Goal: Book appointment/travel/reservation

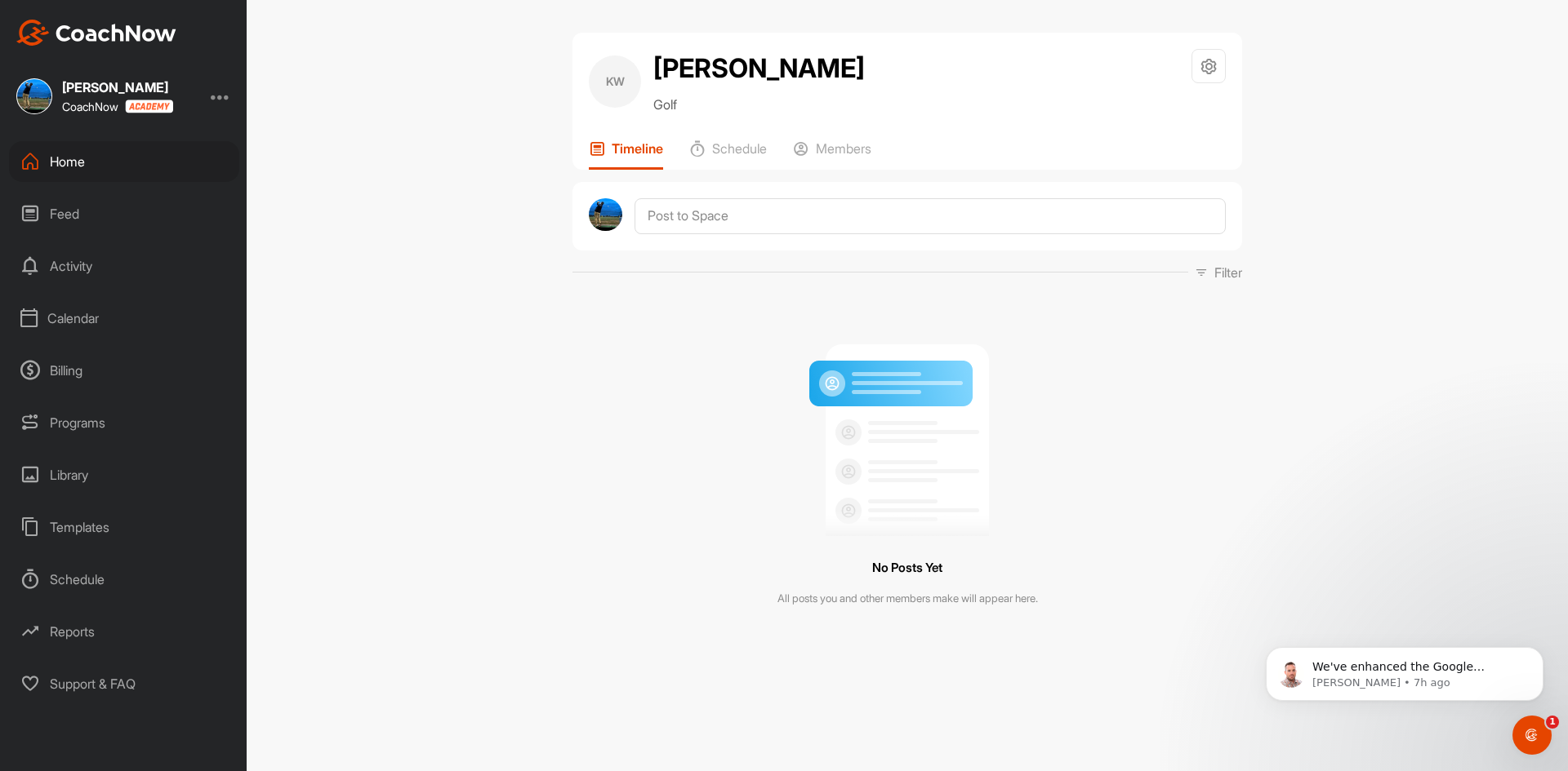
click at [71, 172] on div "Home" at bounding box center [124, 162] width 231 height 41
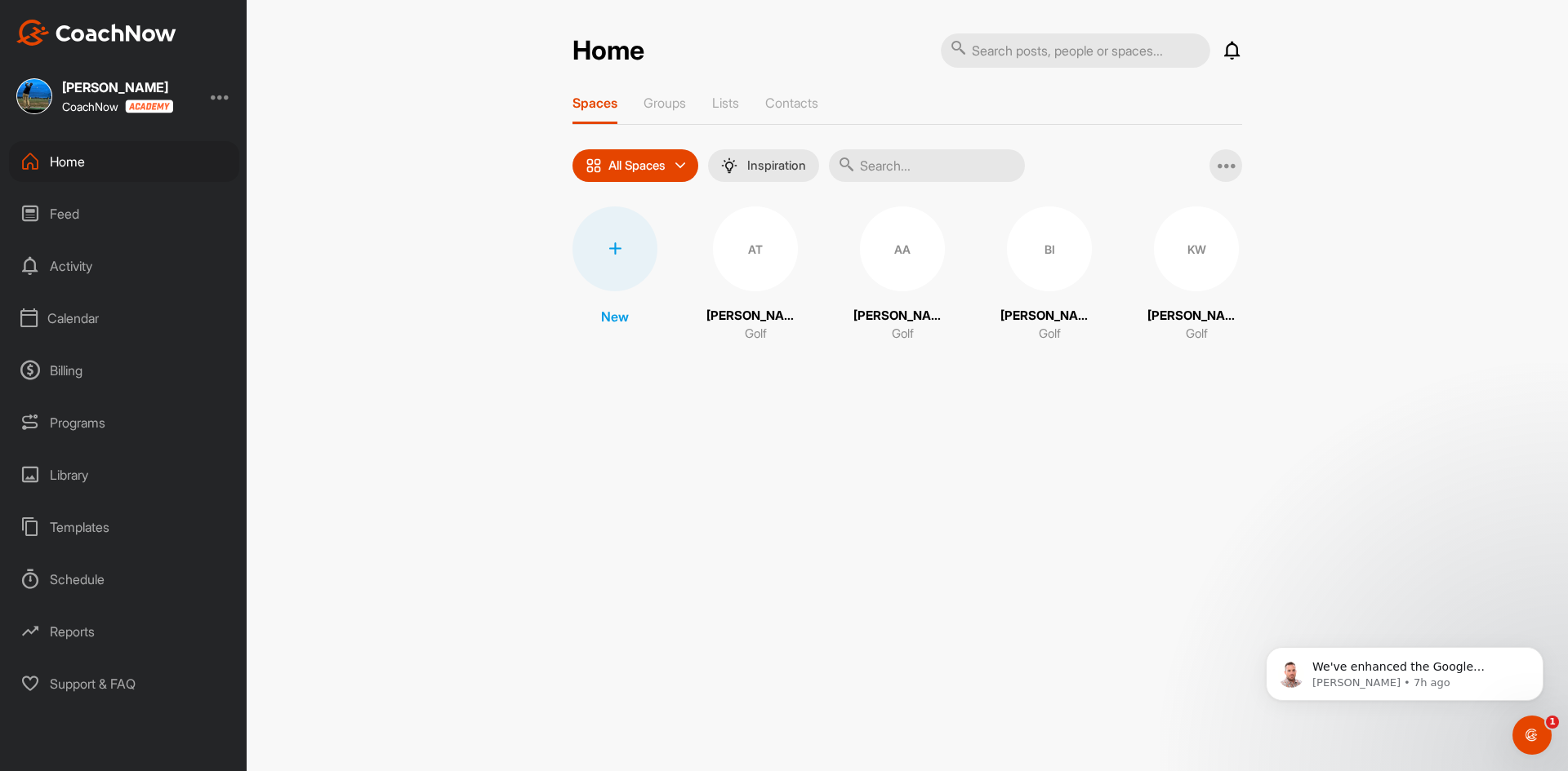
click at [70, 309] on div "Calendar" at bounding box center [124, 319] width 231 height 41
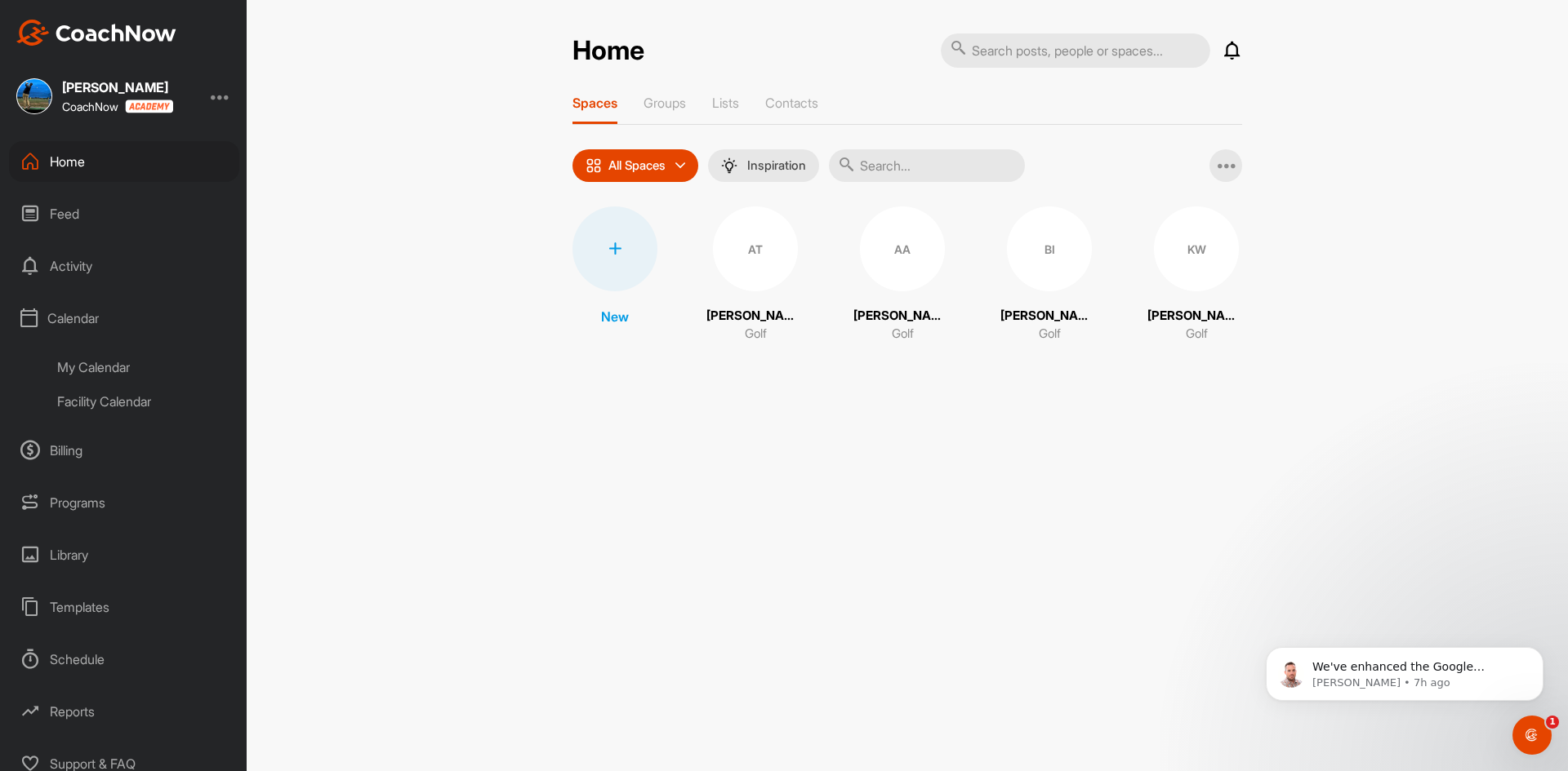
click at [110, 358] on div "My Calendar" at bounding box center [143, 366] width 194 height 34
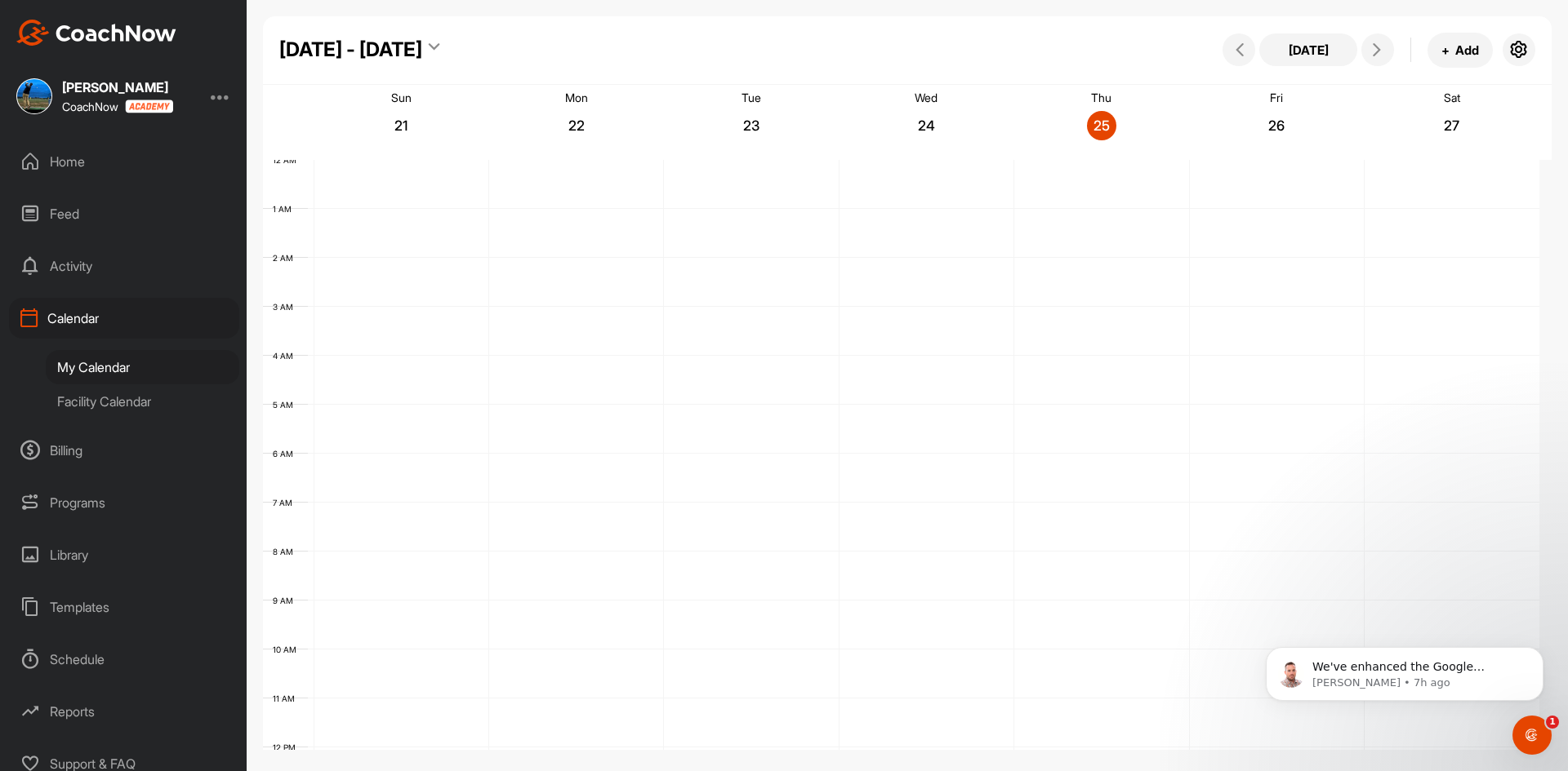
scroll to position [282, 0]
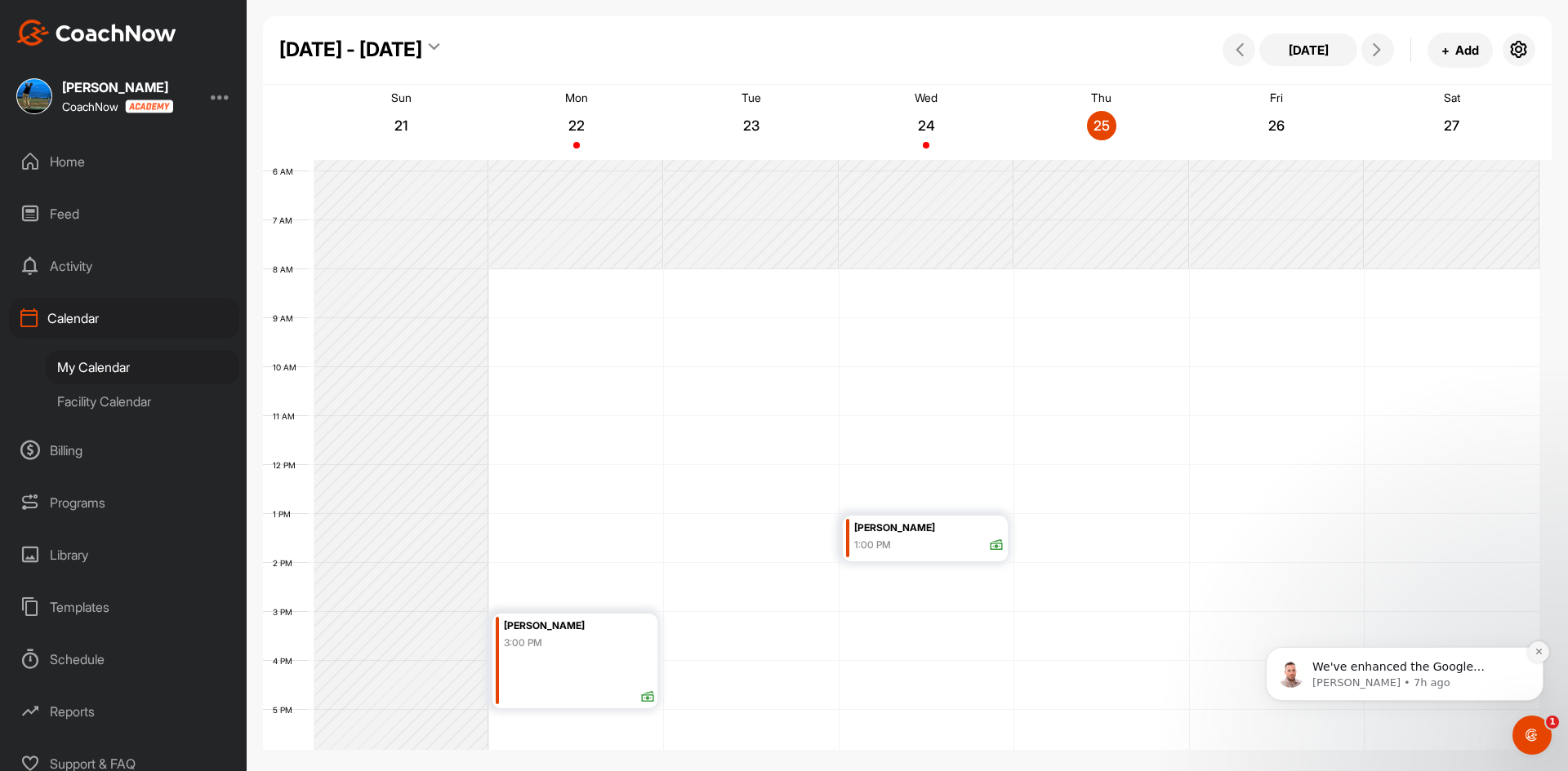
click at [1538, 648] on icon "Dismiss notification" at bounding box center [1538, 651] width 9 height 9
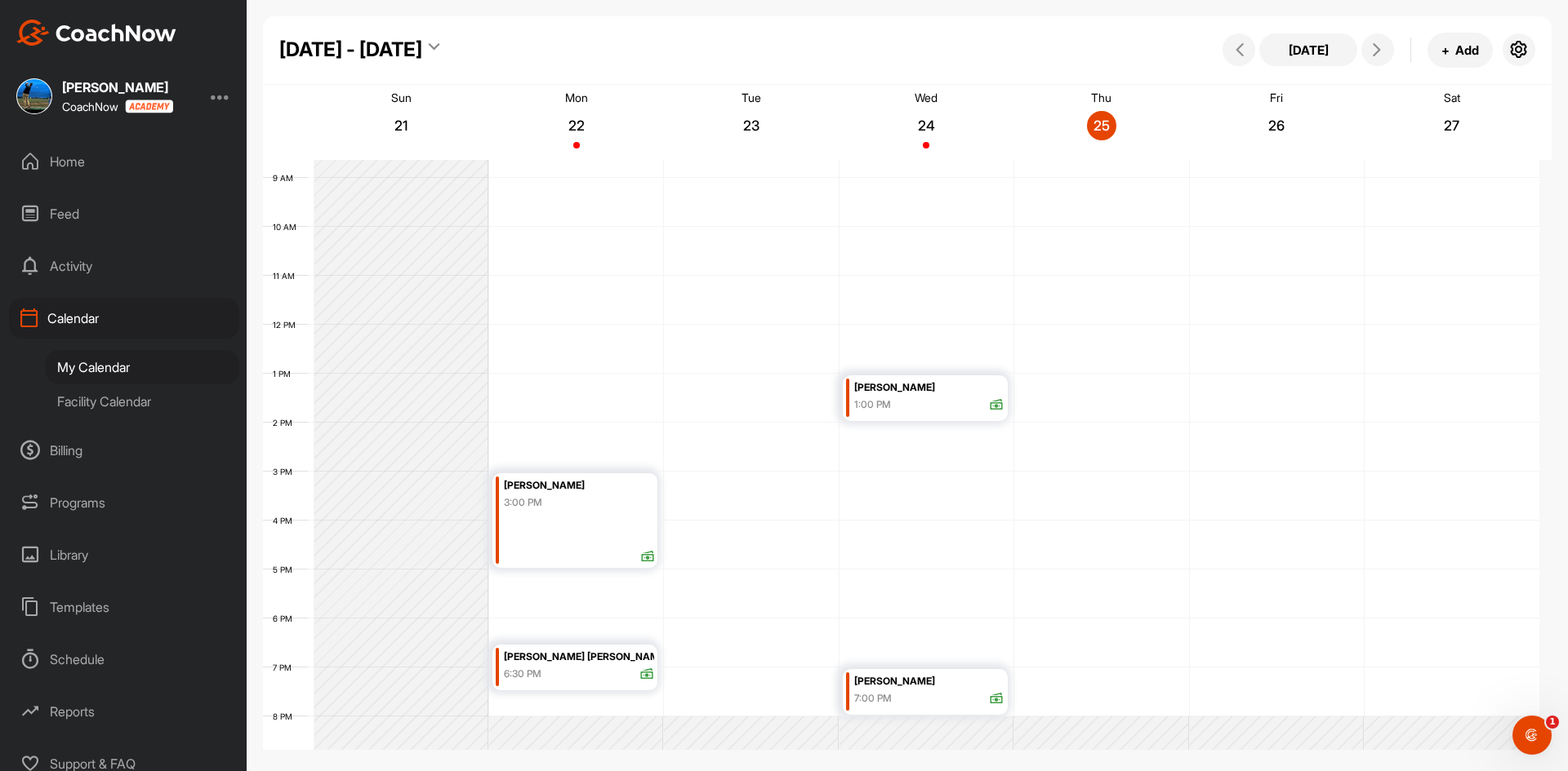
scroll to position [422, 0]
click at [1379, 53] on icon at bounding box center [1376, 49] width 13 height 13
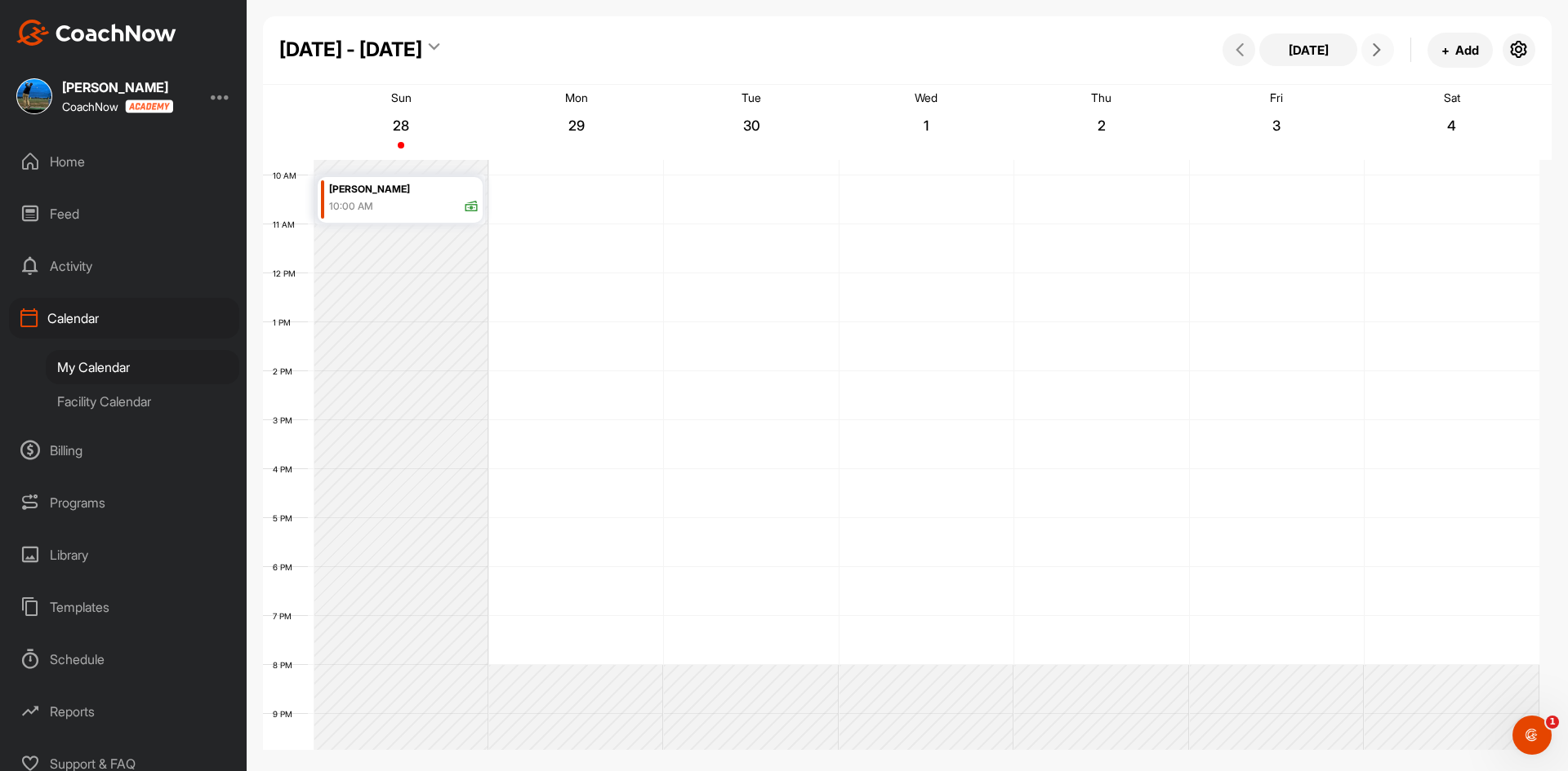
scroll to position [446, 0]
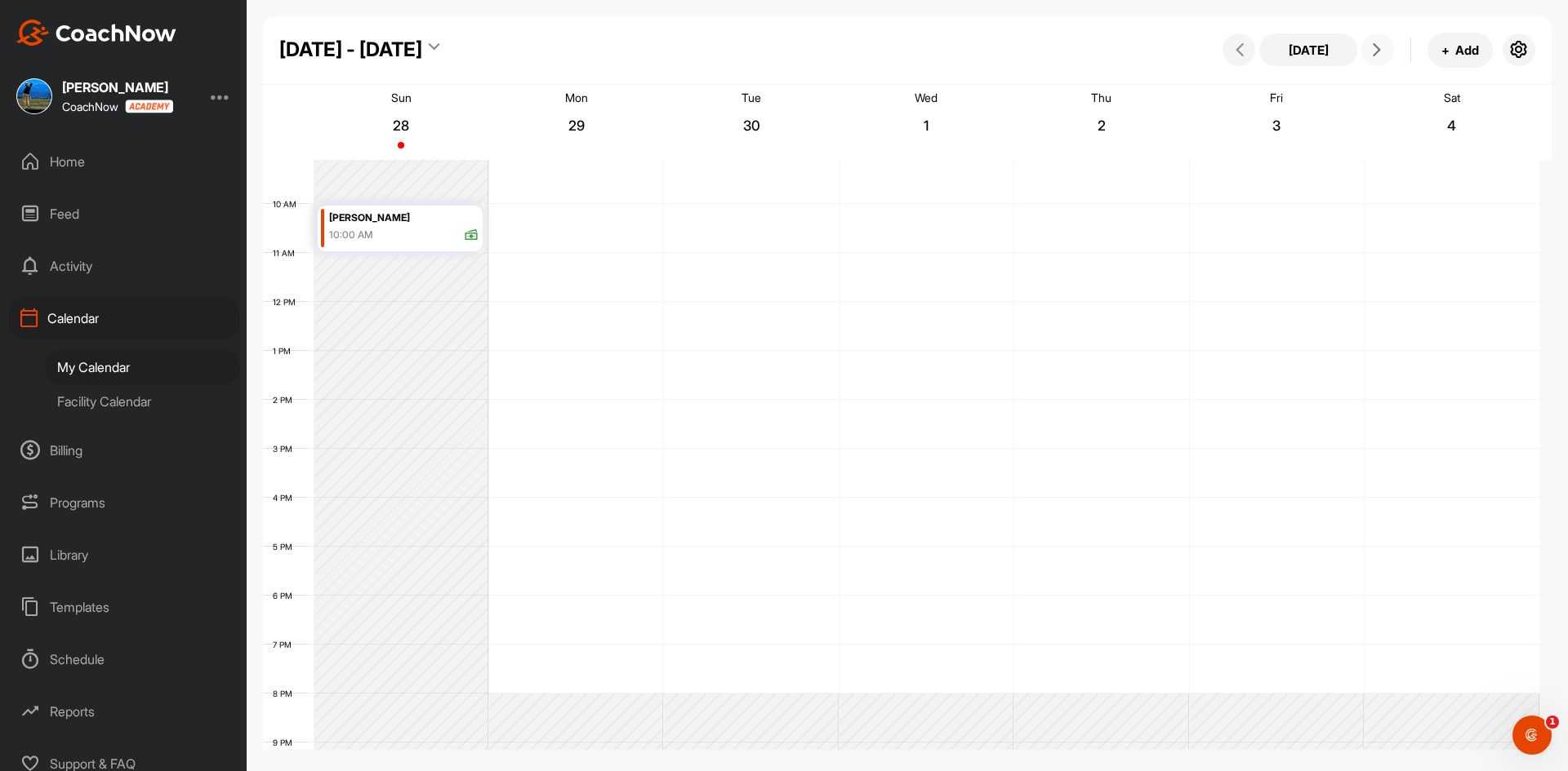
click at [1375, 48] on icon at bounding box center [1376, 49] width 13 height 13
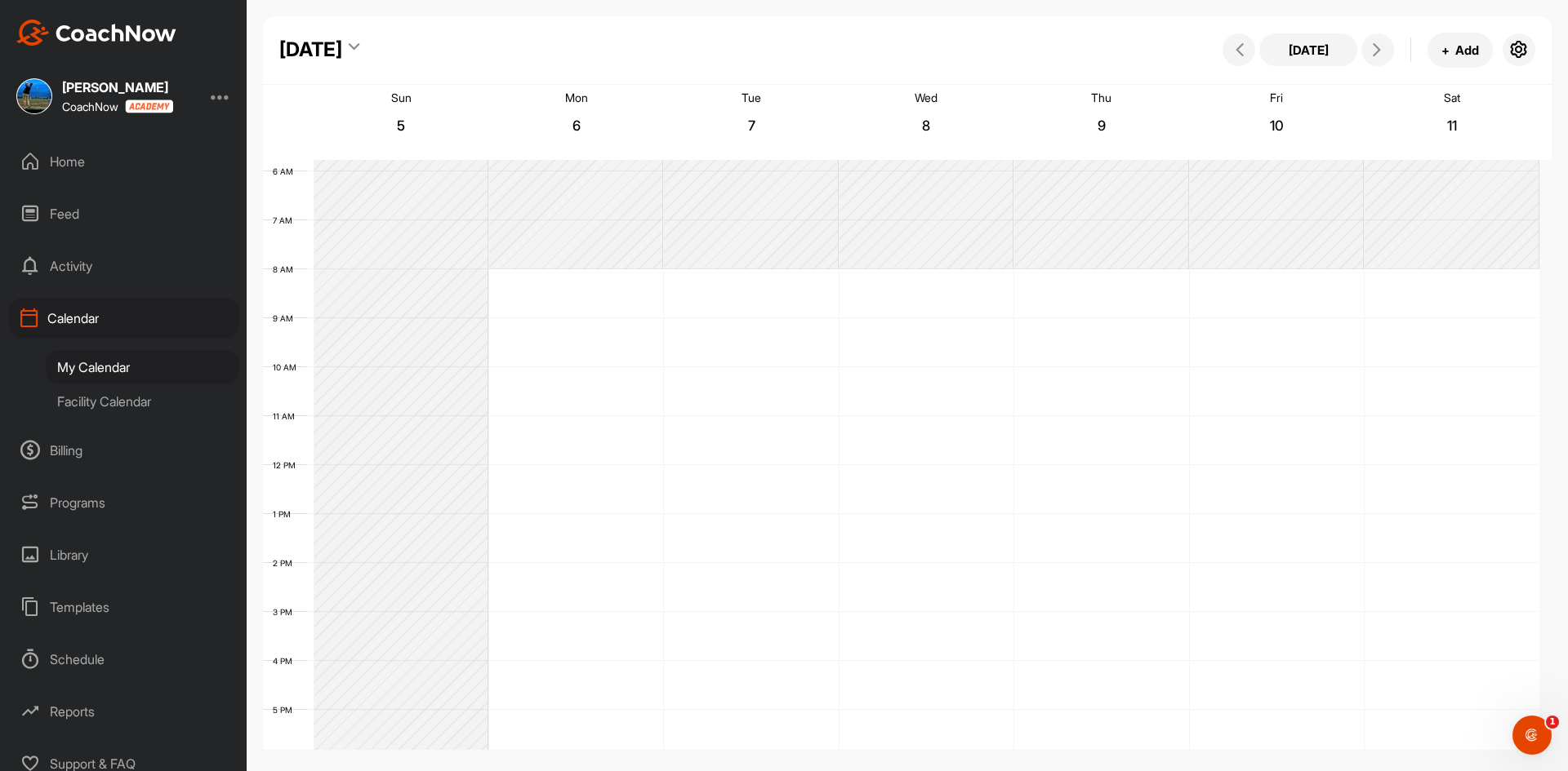
click at [1230, 64] on div "[DATE] + Add" at bounding box center [1376, 50] width 317 height 35
click at [1236, 54] on icon at bounding box center [1239, 49] width 13 height 13
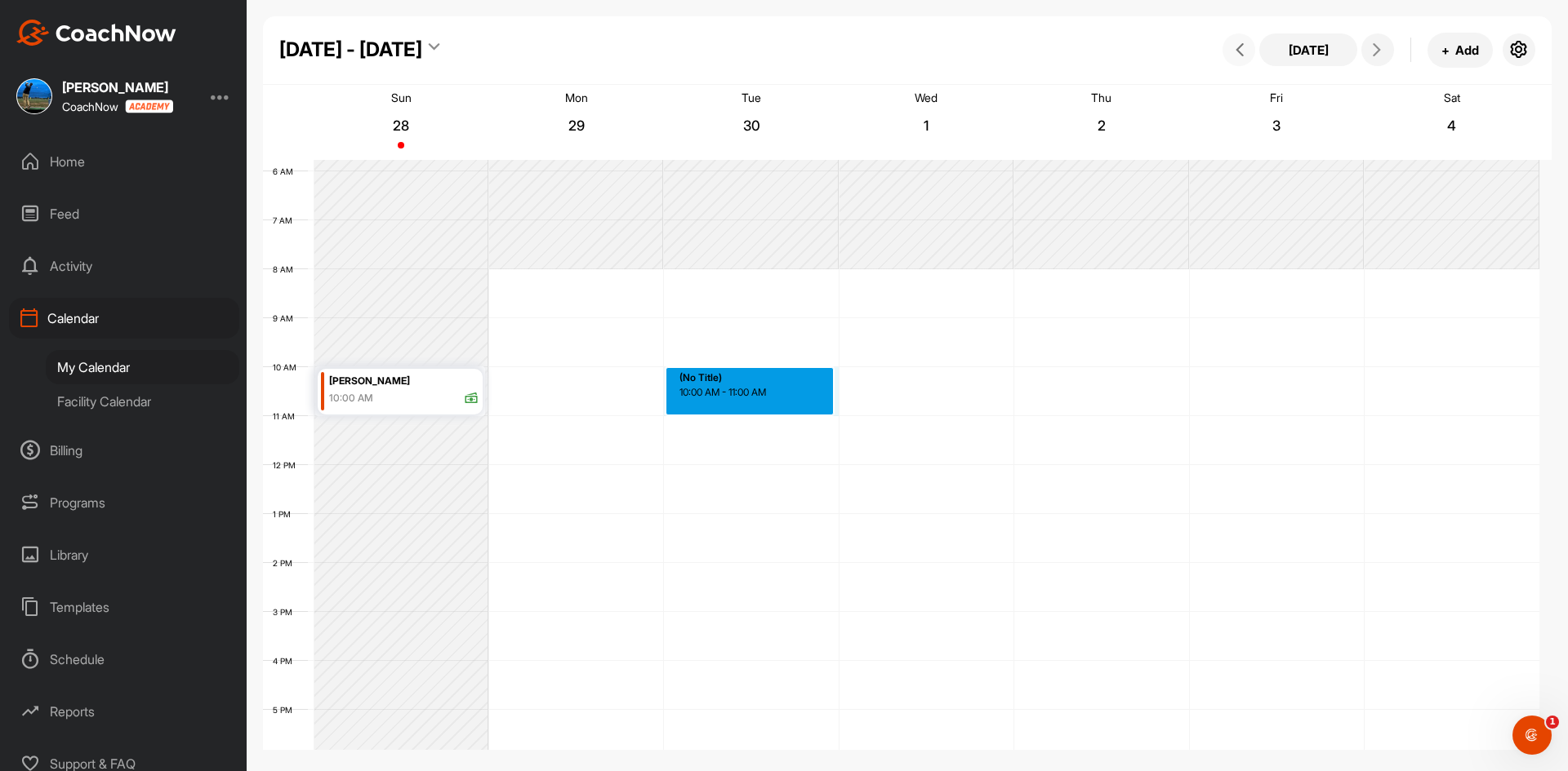
drag, startPoint x: 711, startPoint y: 371, endPoint x: 715, endPoint y: 394, distance: 23.3
click at [715, 394] on div "12 AM 1 AM 2 AM 3 AM 4 AM 5 AM 6 AM 7 AM 8 AM 9 AM 10 AM 11 AM 12 PM 1 PM 2 PM …" at bounding box center [901, 465] width 1277 height 1176
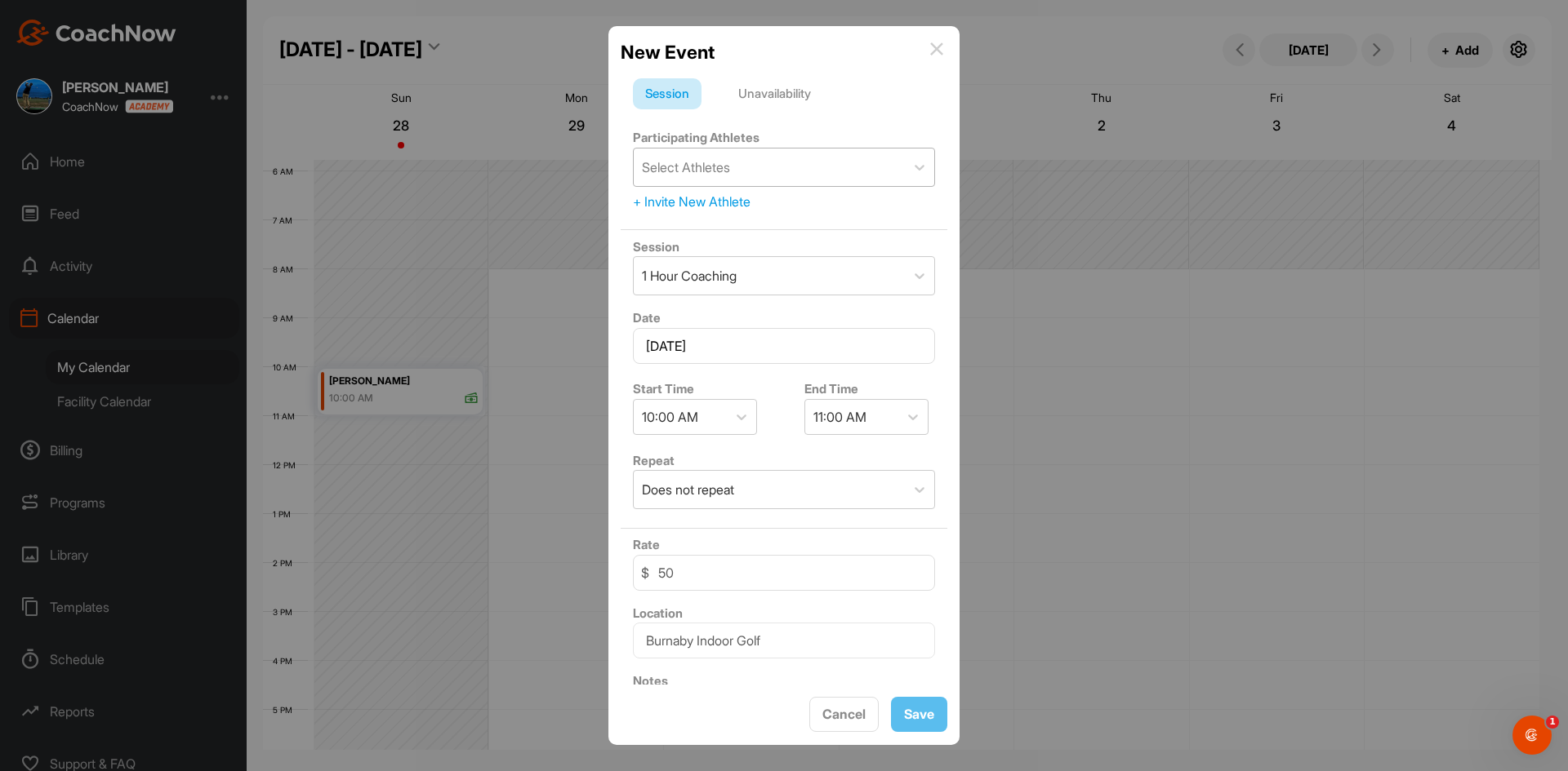
click at [720, 169] on div "Select Athletes" at bounding box center [686, 167] width 88 height 20
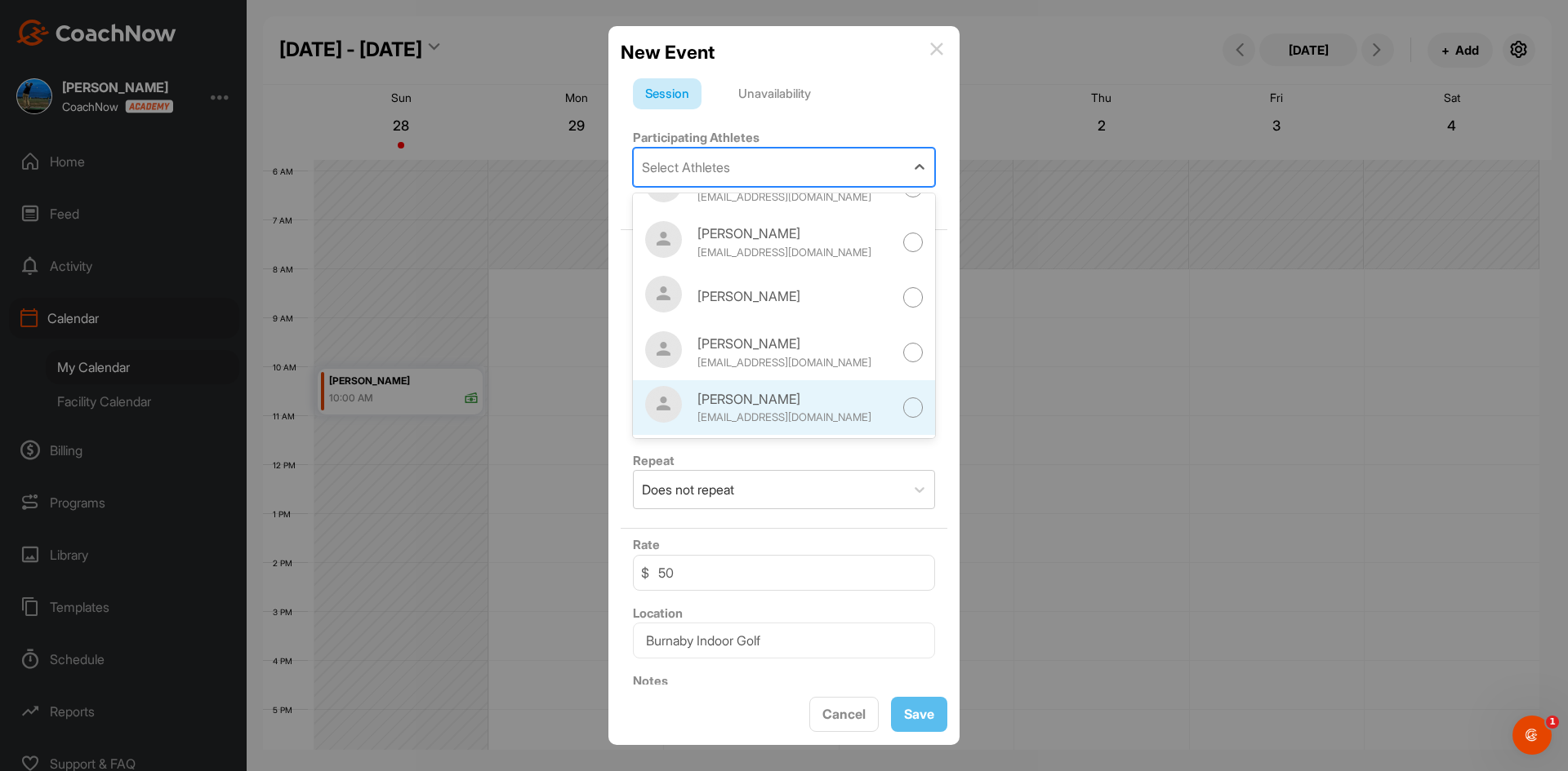
scroll to position [368, 0]
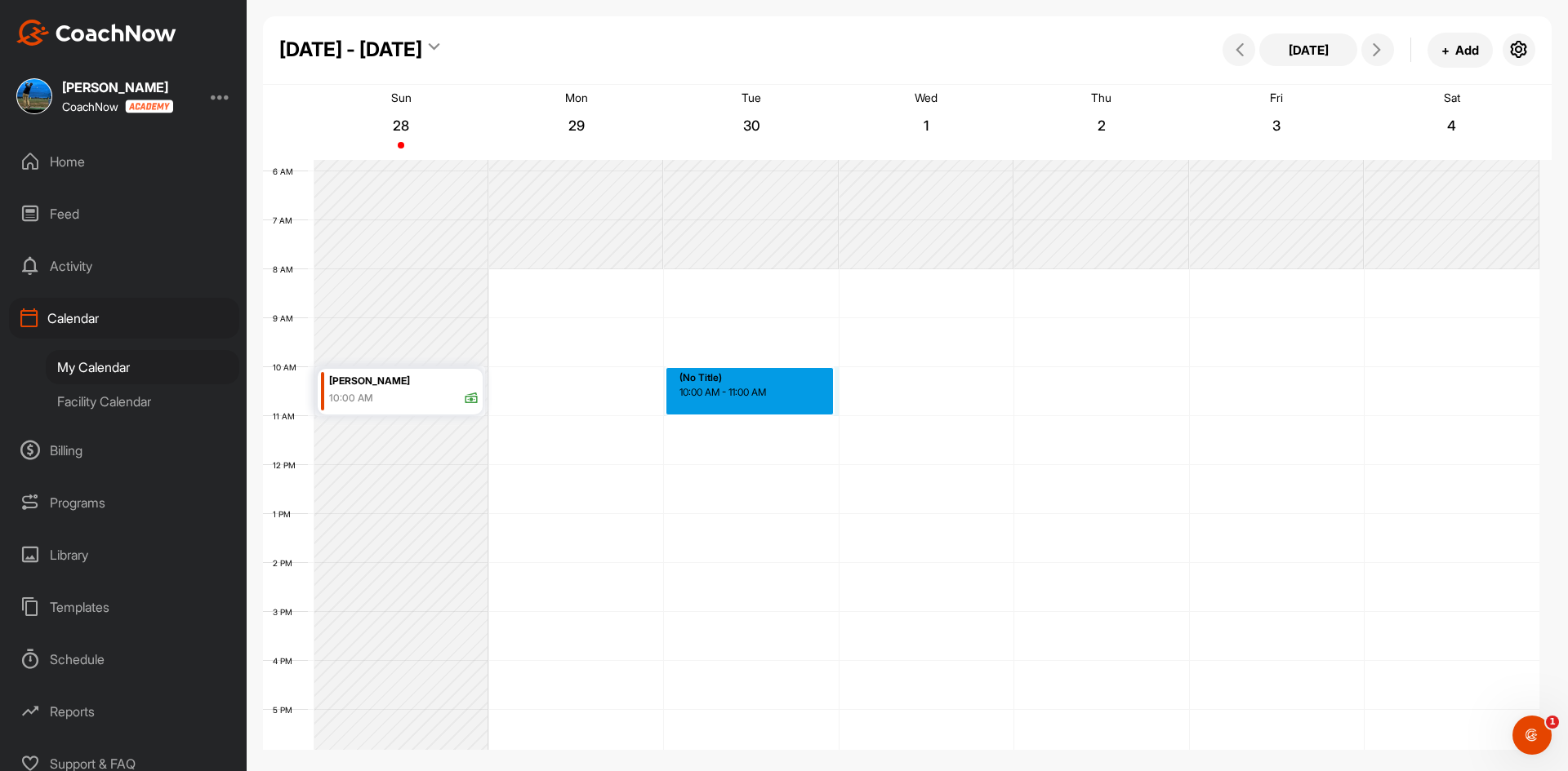
drag, startPoint x: 714, startPoint y: 376, endPoint x: 715, endPoint y: 398, distance: 22.0
click at [715, 398] on div "12 AM 1 AM 2 AM 3 AM 4 AM 5 AM 6 AM 7 AM 8 AM 9 AM 10 AM 11 AM 12 PM 1 PM 2 PM …" at bounding box center [901, 465] width 1277 height 1176
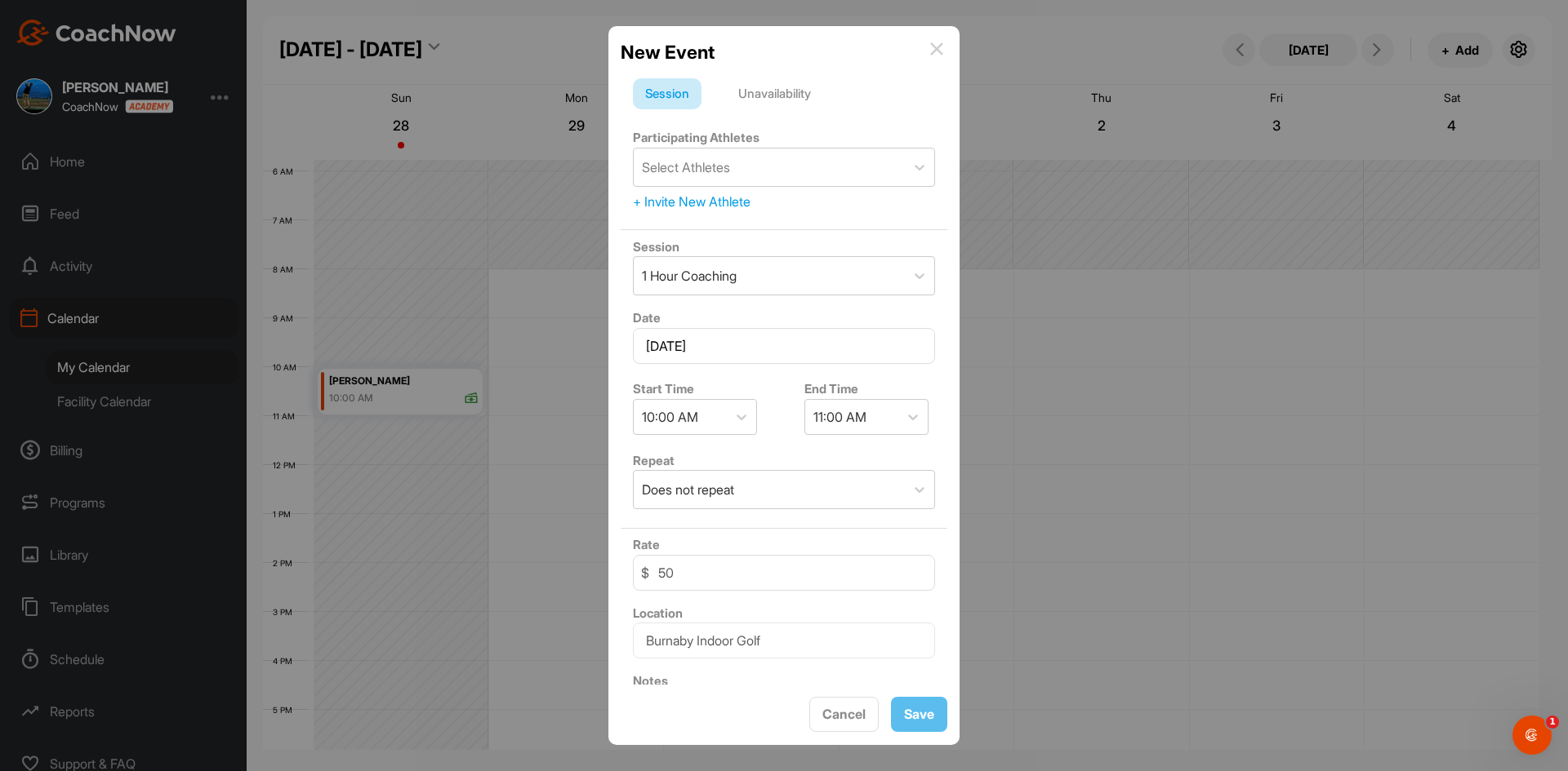
click at [719, 205] on div "+ Invite New Athlete" at bounding box center [783, 201] width 302 height 20
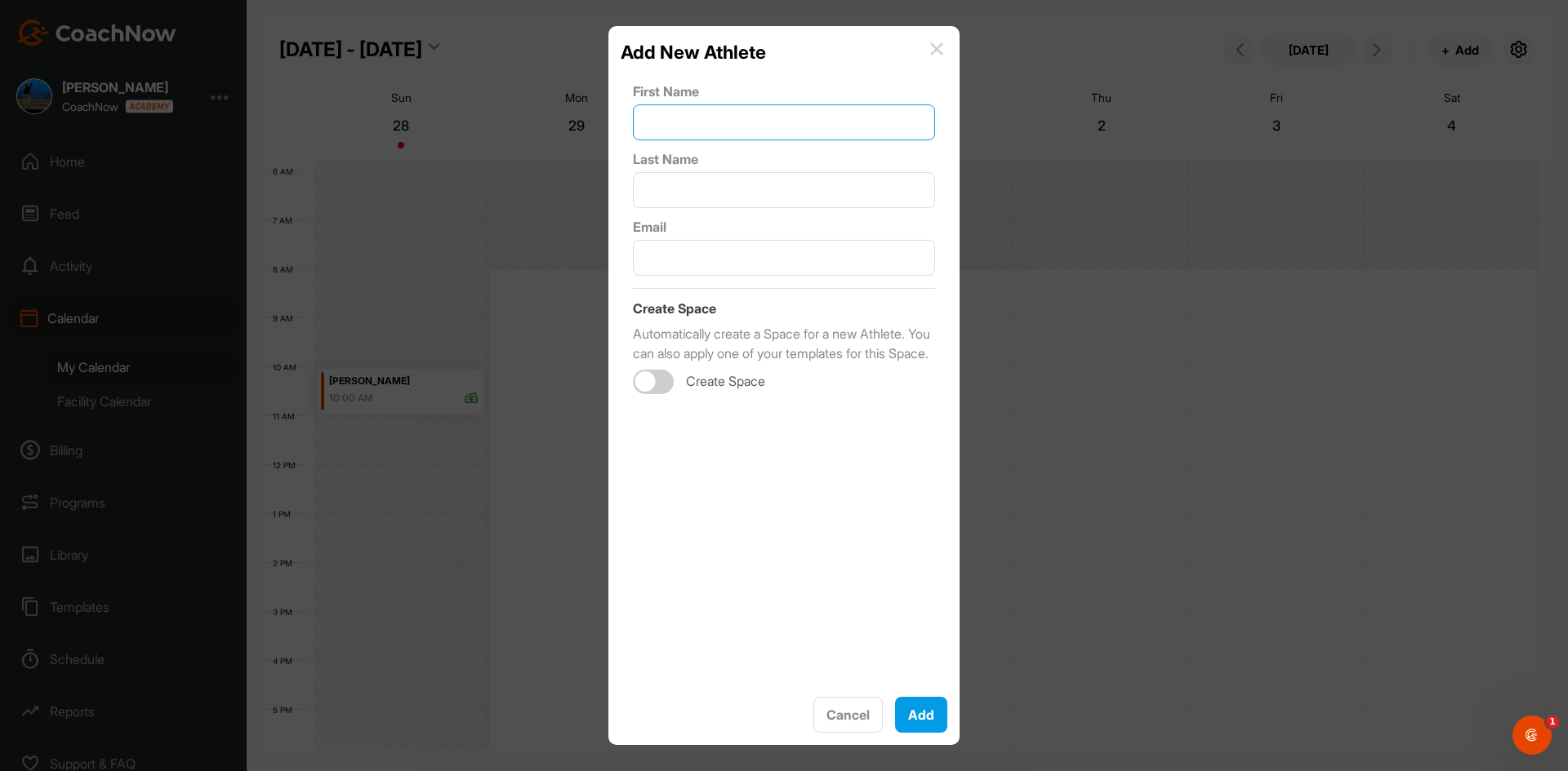
click at [691, 118] on input "text" at bounding box center [783, 122] width 302 height 36
type input "[PERSON_NAME]"
click at [702, 180] on input "text" at bounding box center [783, 190] width 302 height 36
type input "[PERSON_NAME]"
click at [642, 260] on input "text" at bounding box center [783, 258] width 302 height 36
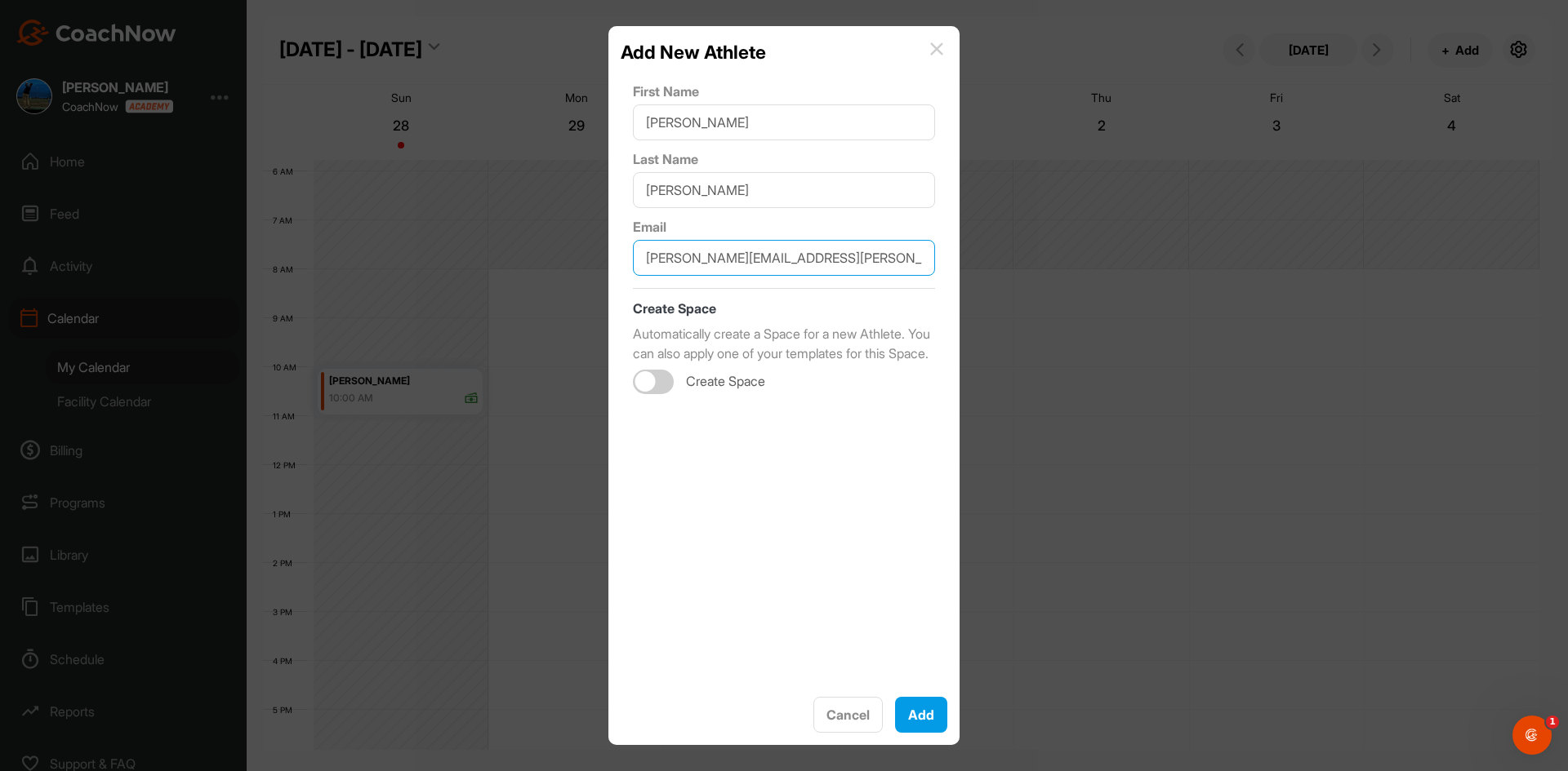
type input "[PERSON_NAME][EMAIL_ADDRESS][PERSON_NAME][DOMAIN_NAME]"
click at [652, 392] on div at bounding box center [645, 381] width 21 height 21
checkbox input "true"
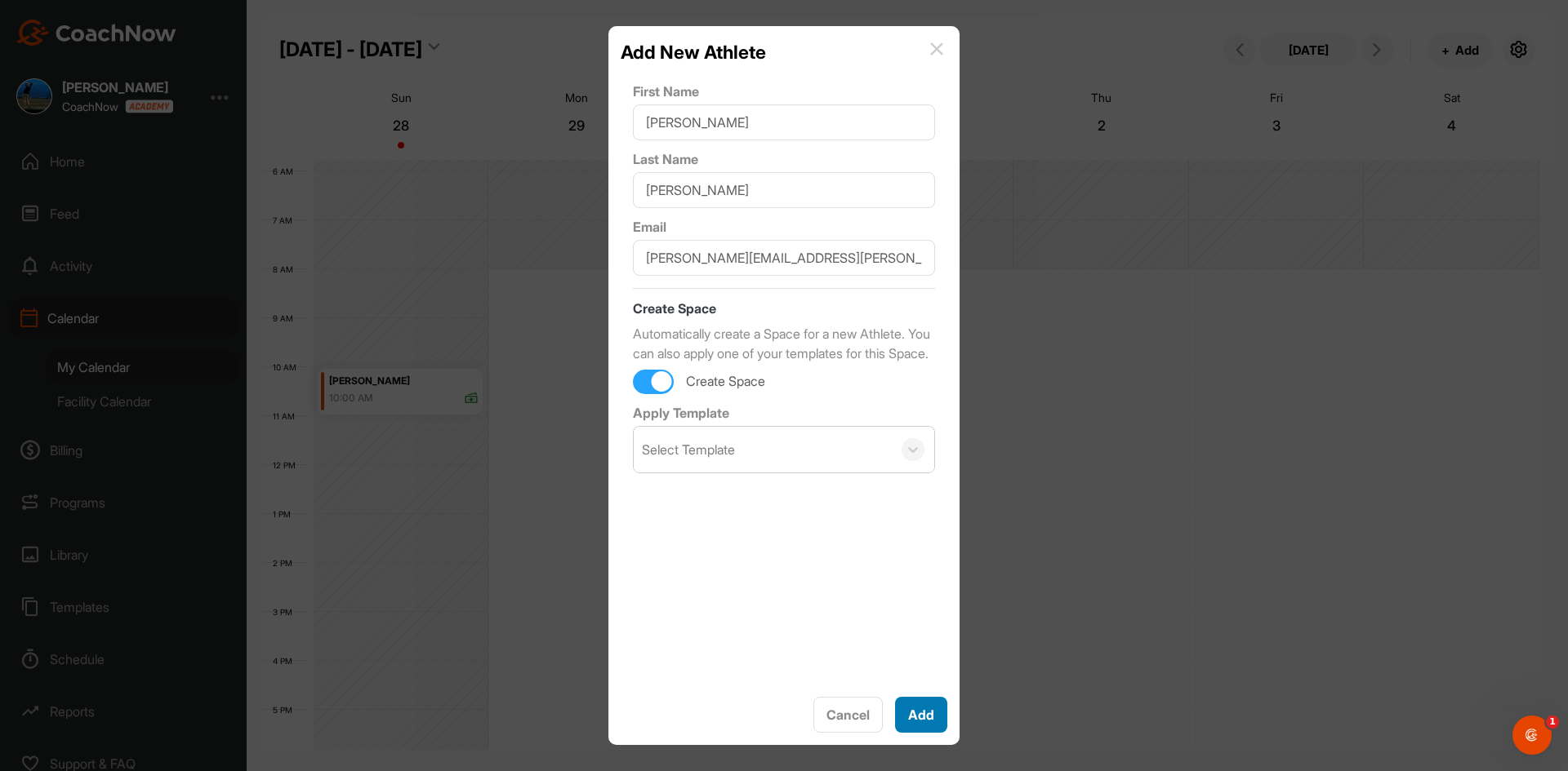
click at [912, 708] on button "Add" at bounding box center [920, 714] width 52 height 36
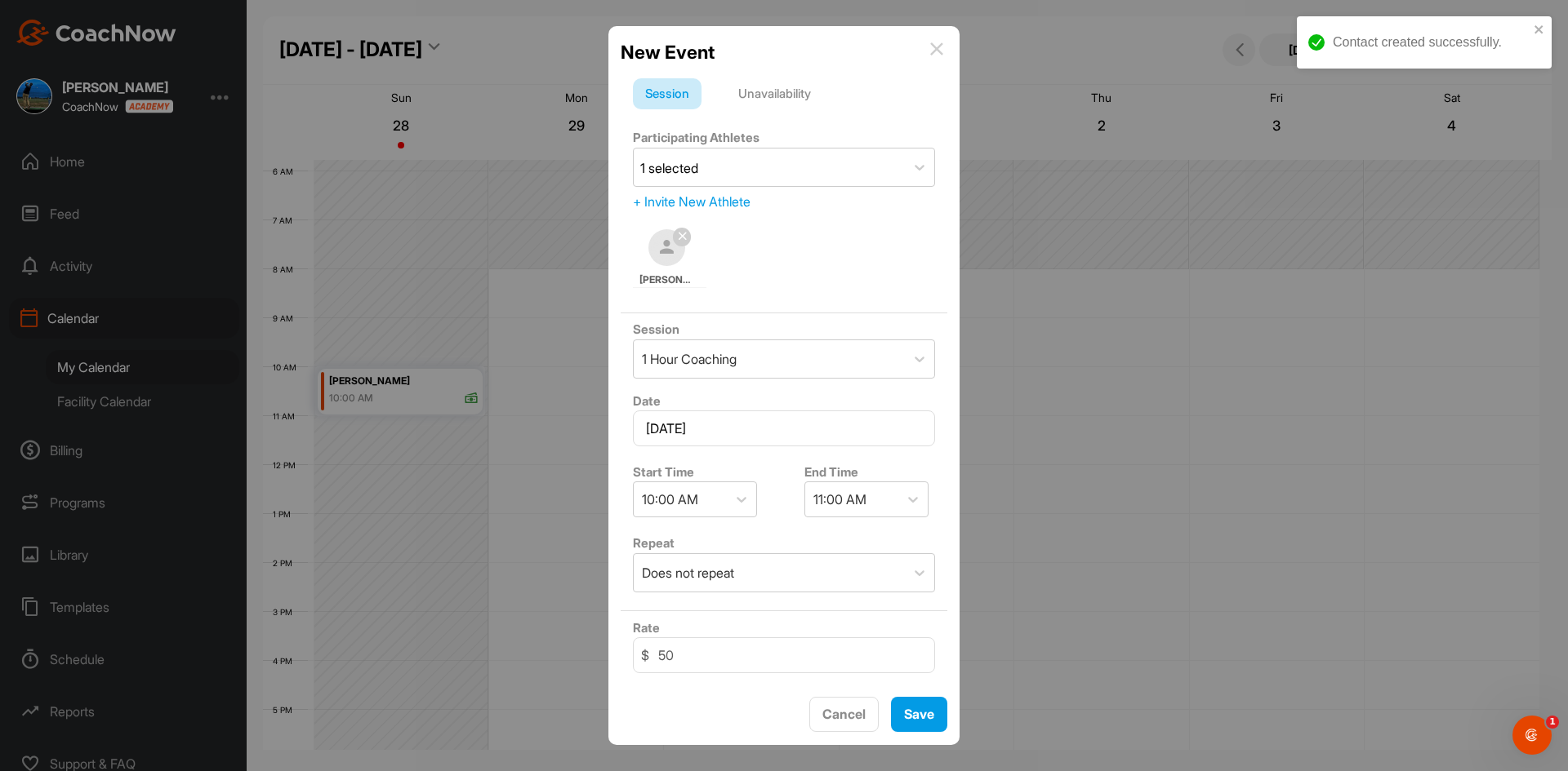
click at [701, 202] on div "+ Invite New Athlete" at bounding box center [783, 201] width 302 height 20
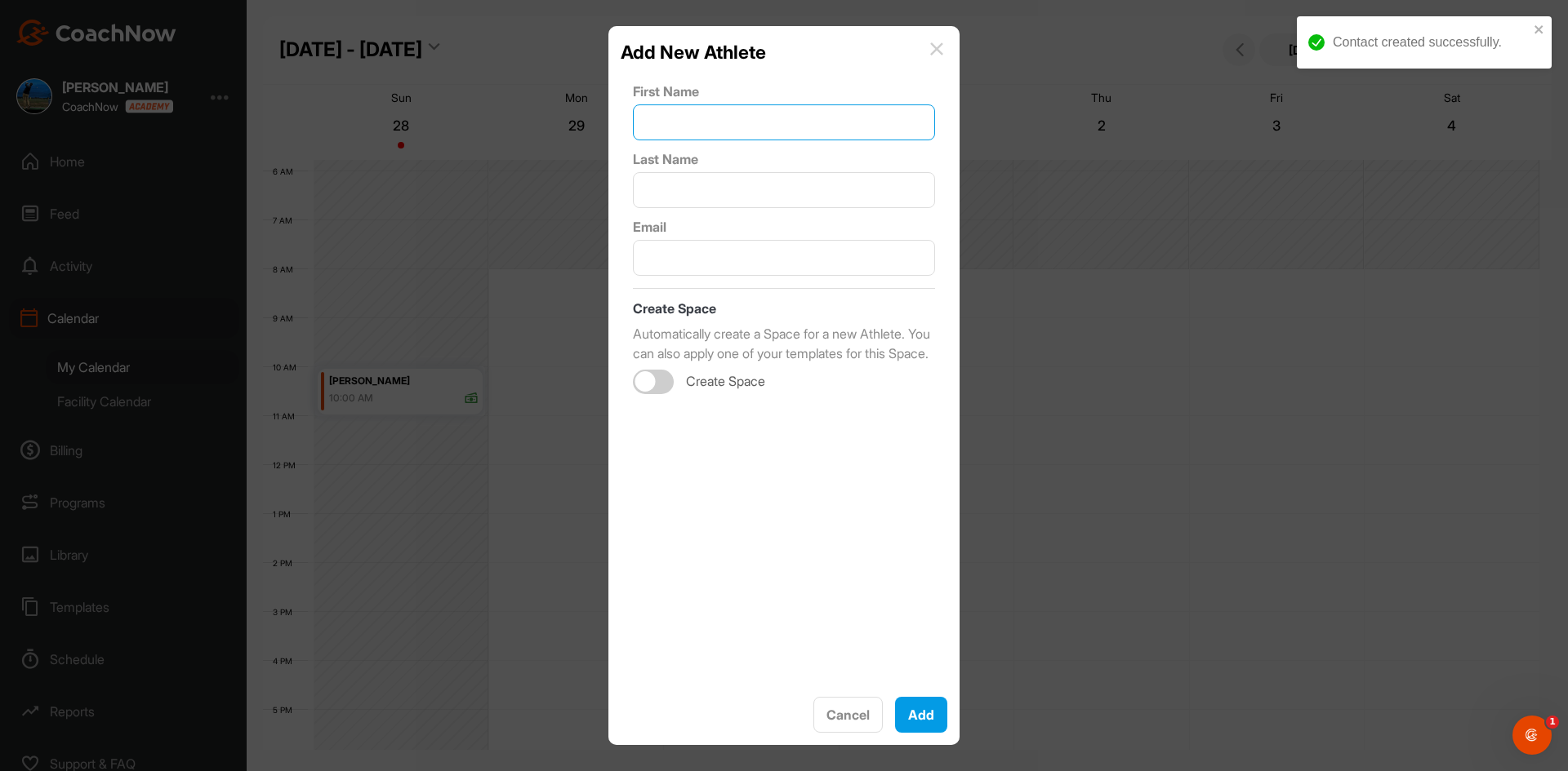
click at [704, 116] on input "text" at bounding box center [783, 122] width 302 height 36
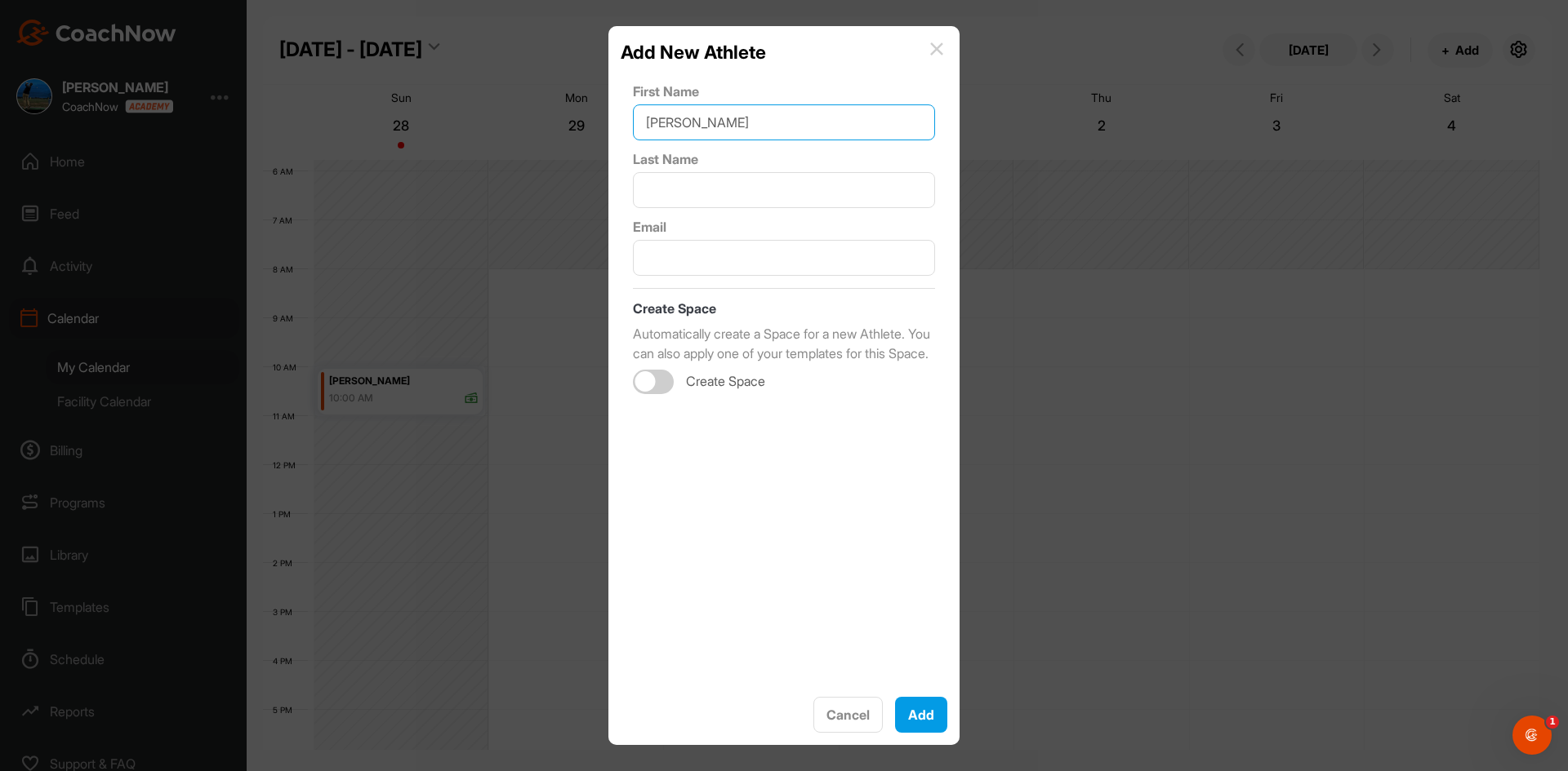
drag, startPoint x: 739, startPoint y: 116, endPoint x: 685, endPoint y: 128, distance: 55.3
click at [685, 128] on input "[PERSON_NAME]" at bounding box center [783, 122] width 302 height 36
type input "[PERSON_NAME]"
click at [669, 205] on input "text" at bounding box center [783, 190] width 302 height 36
type input "[PERSON_NAME]"
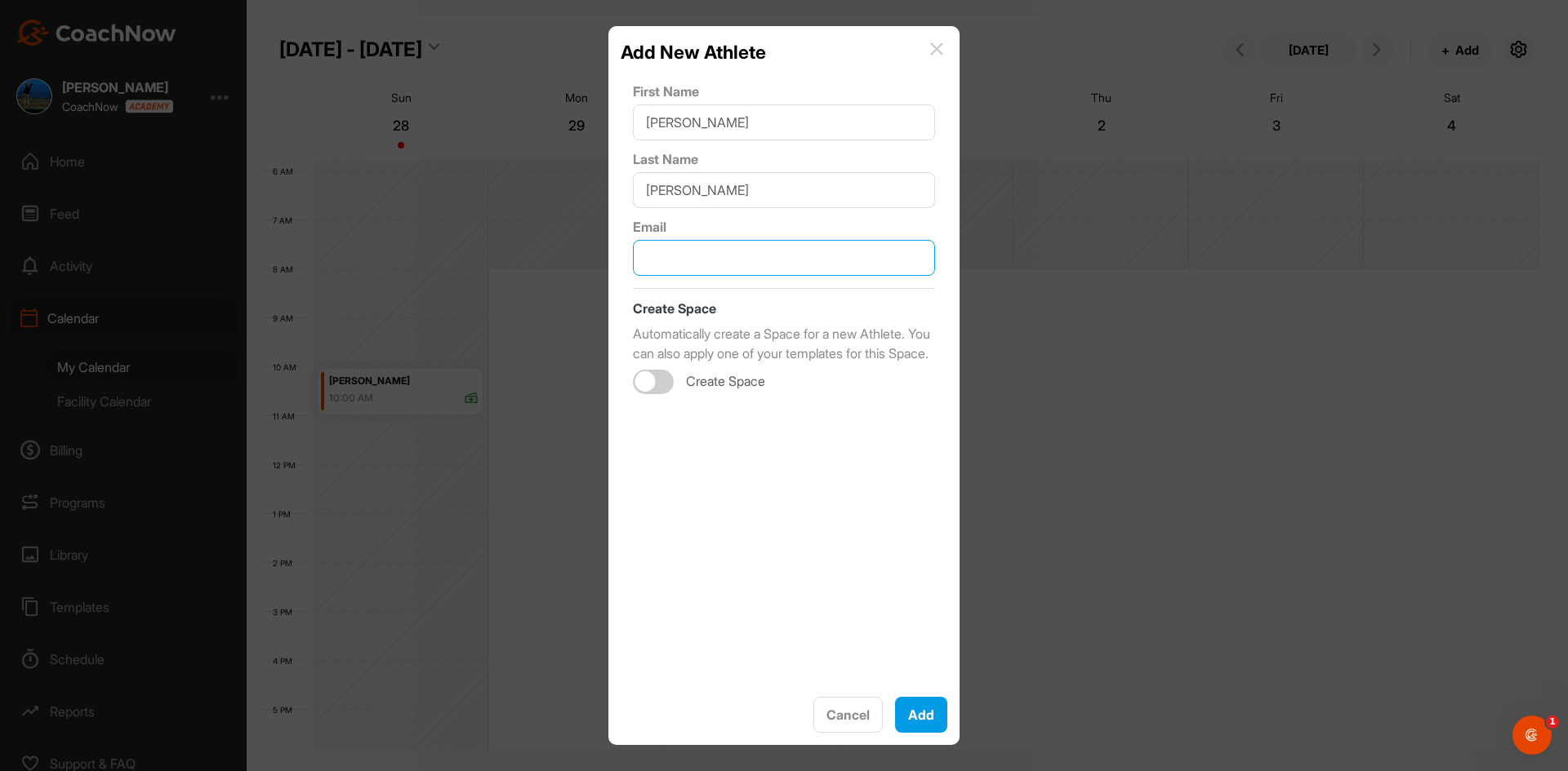
click at [697, 265] on input "text" at bounding box center [783, 258] width 302 height 36
click at [653, 392] on div at bounding box center [653, 381] width 41 height 24
type input "[EMAIL_ADDRESS][DOMAIN_NAME]"
checkbox input "true"
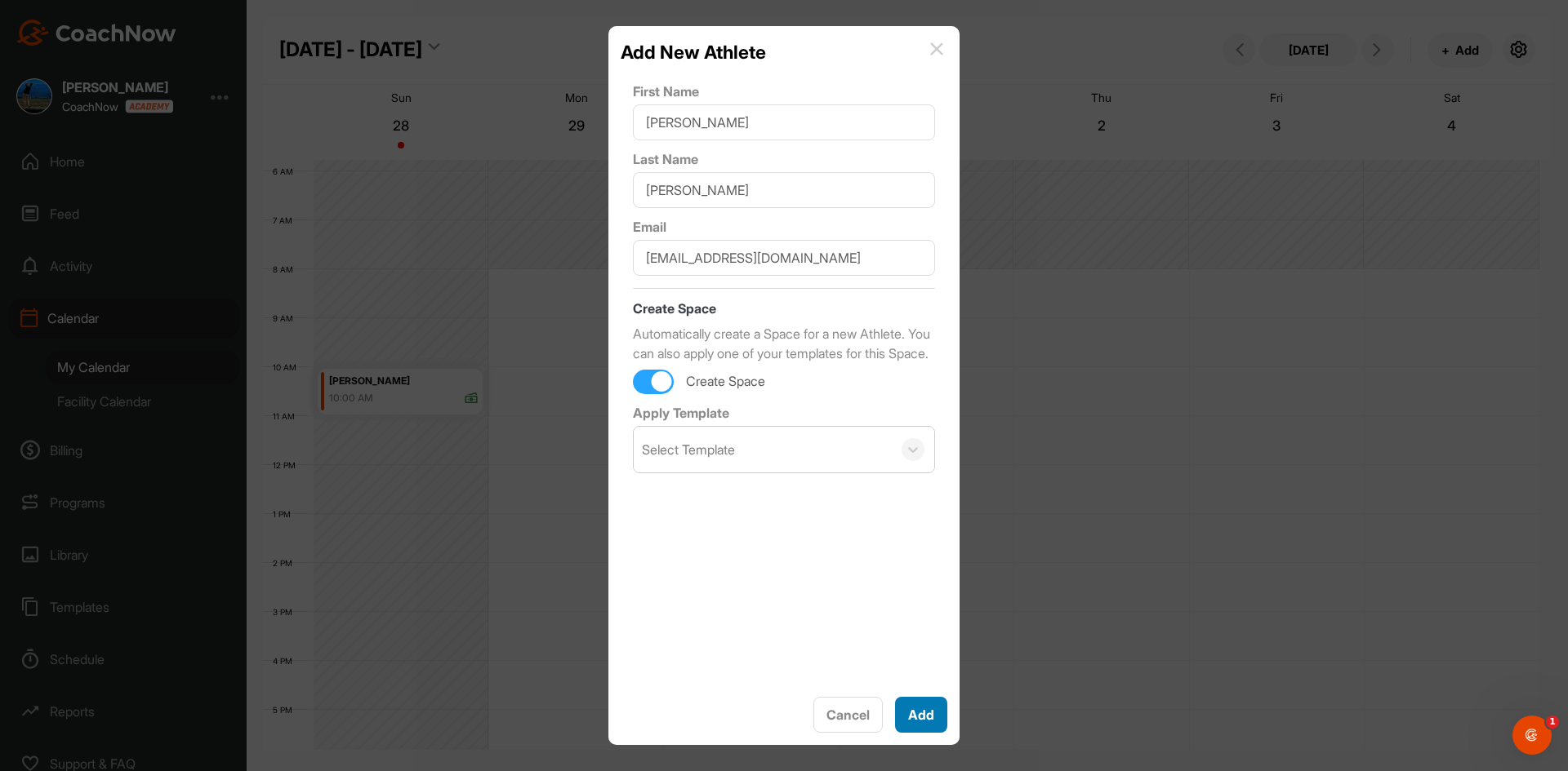
click at [912, 714] on button "Add" at bounding box center [920, 714] width 52 height 36
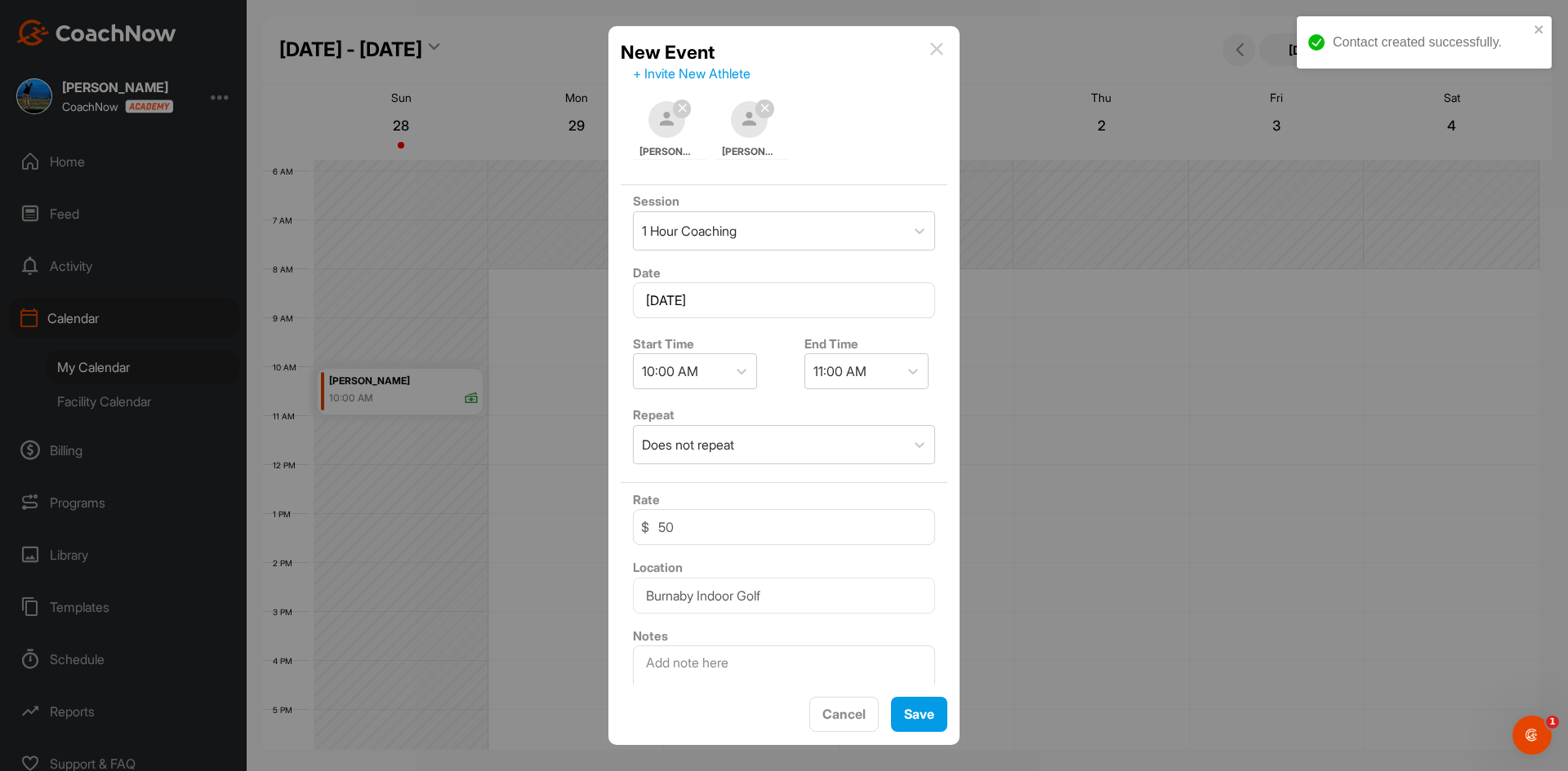
scroll to position [177, 0]
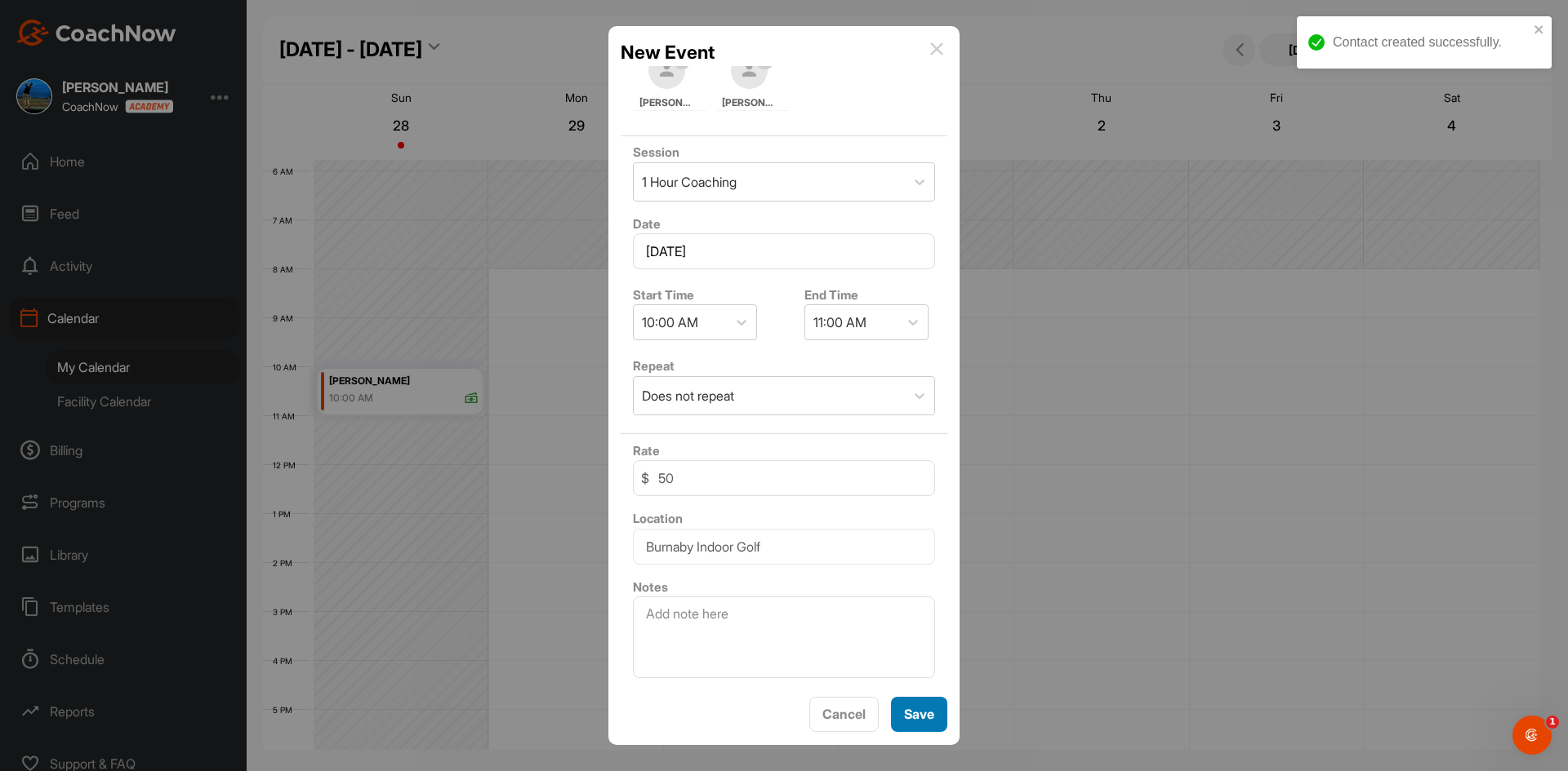
click at [904, 705] on div "Save" at bounding box center [919, 714] width 30 height 20
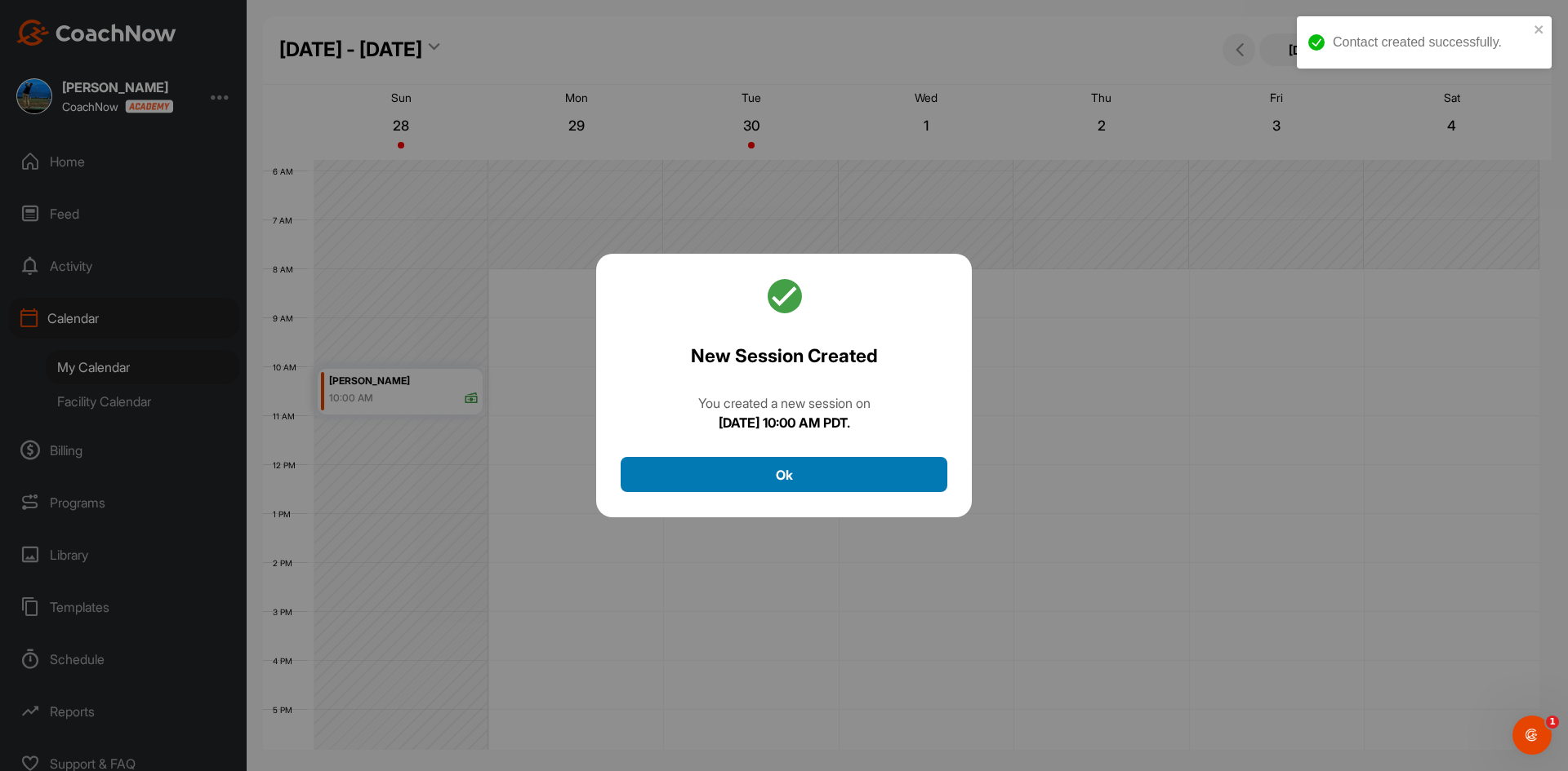
click at [749, 469] on button "Ok" at bounding box center [784, 475] width 327 height 35
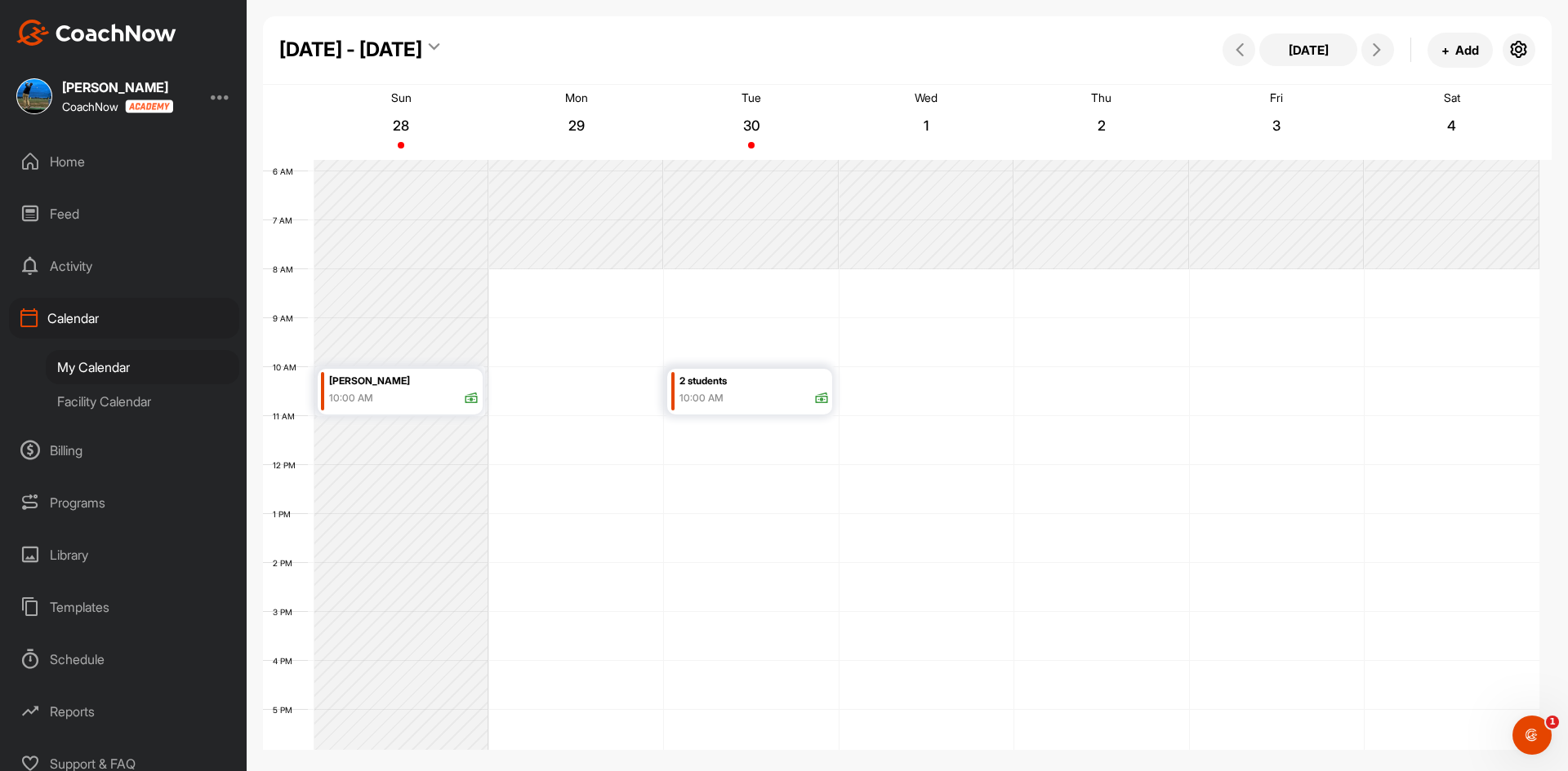
click at [85, 159] on div "Home" at bounding box center [124, 162] width 231 height 41
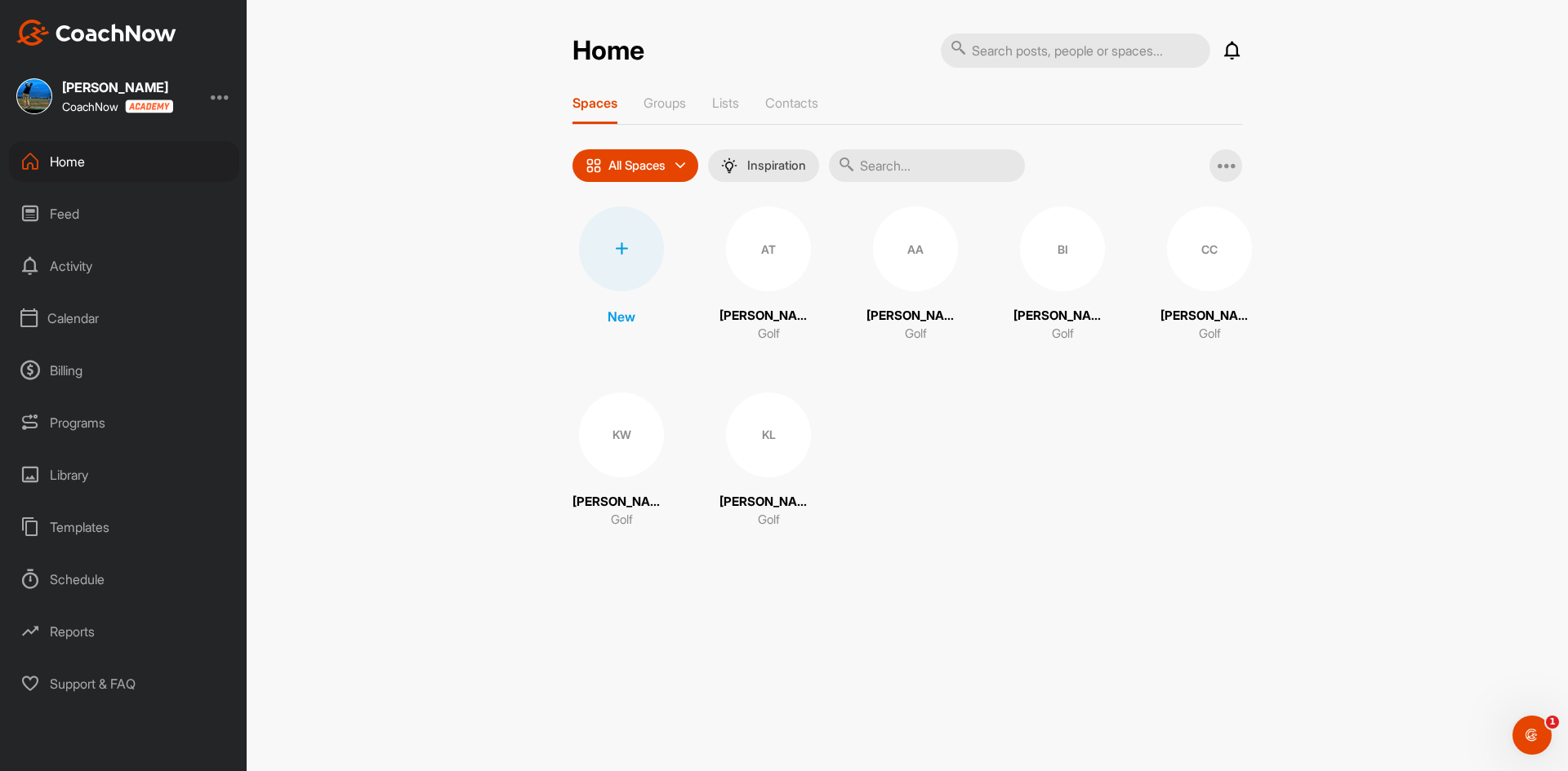
click at [42, 156] on div "Home" at bounding box center [124, 162] width 231 height 41
click at [96, 156] on div "Home" at bounding box center [124, 162] width 231 height 41
click at [70, 210] on div "Feed" at bounding box center [124, 214] width 231 height 41
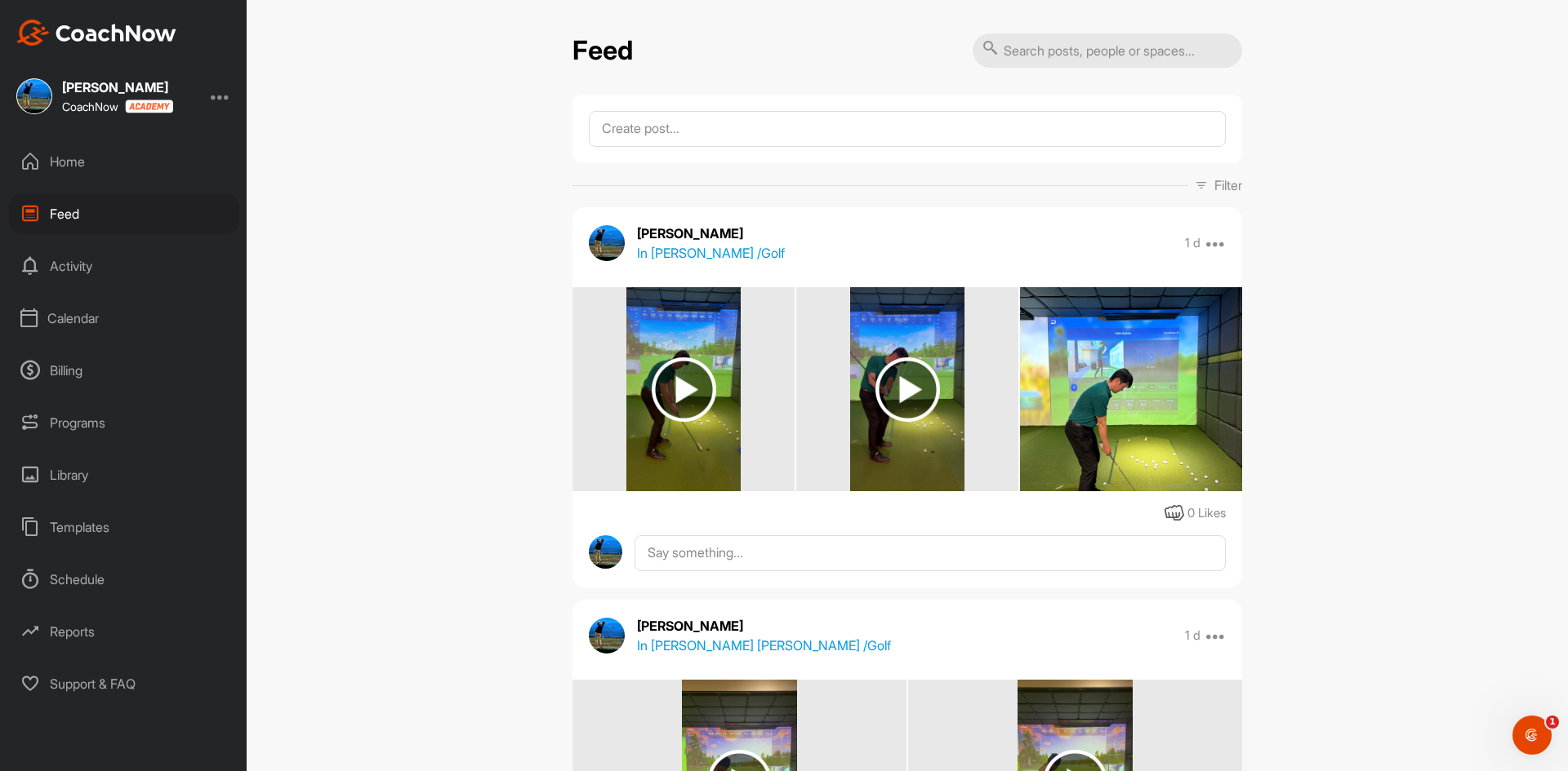
click at [66, 164] on div "Home" at bounding box center [124, 162] width 231 height 41
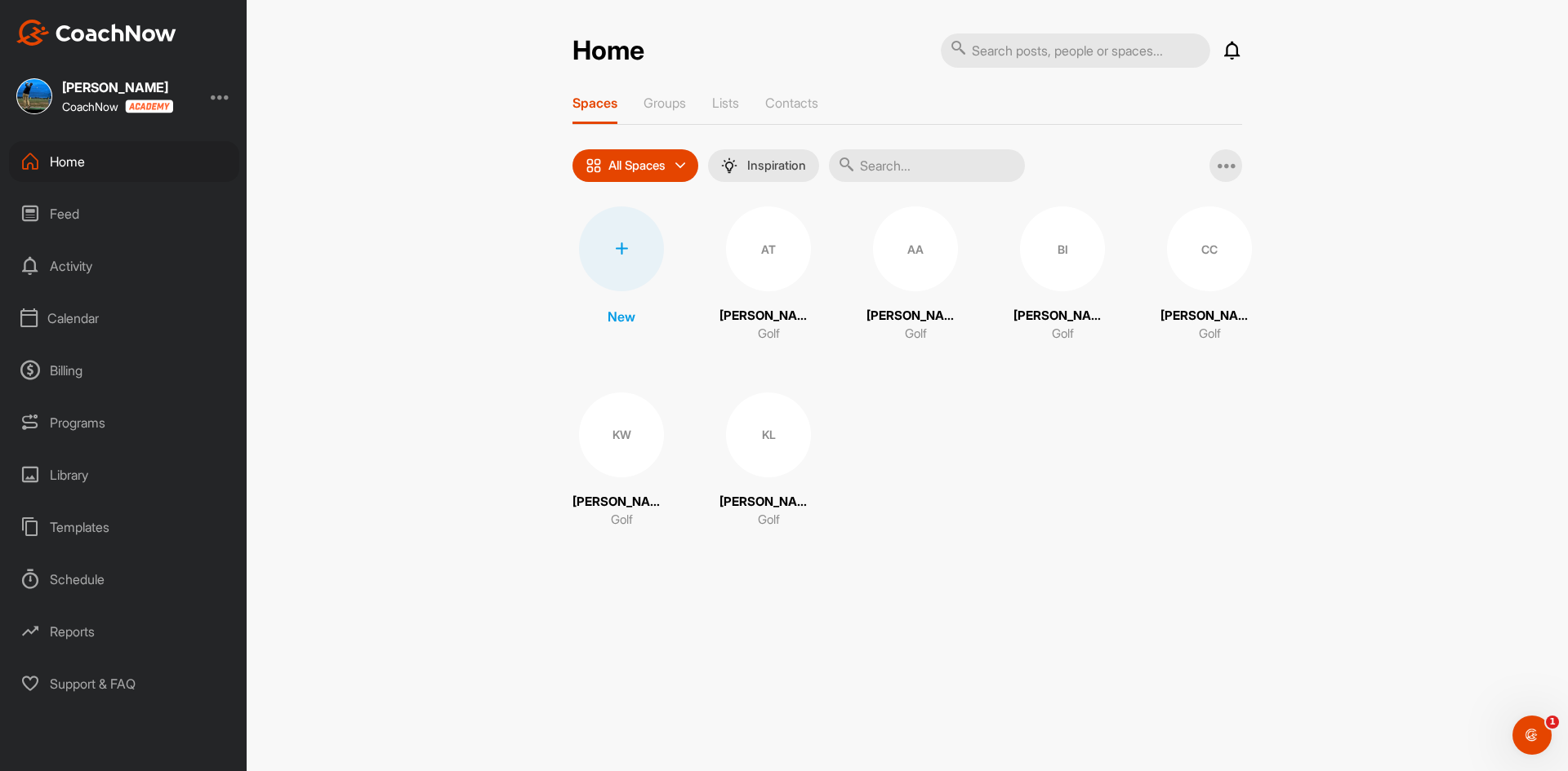
click at [78, 217] on div "Feed" at bounding box center [124, 214] width 231 height 41
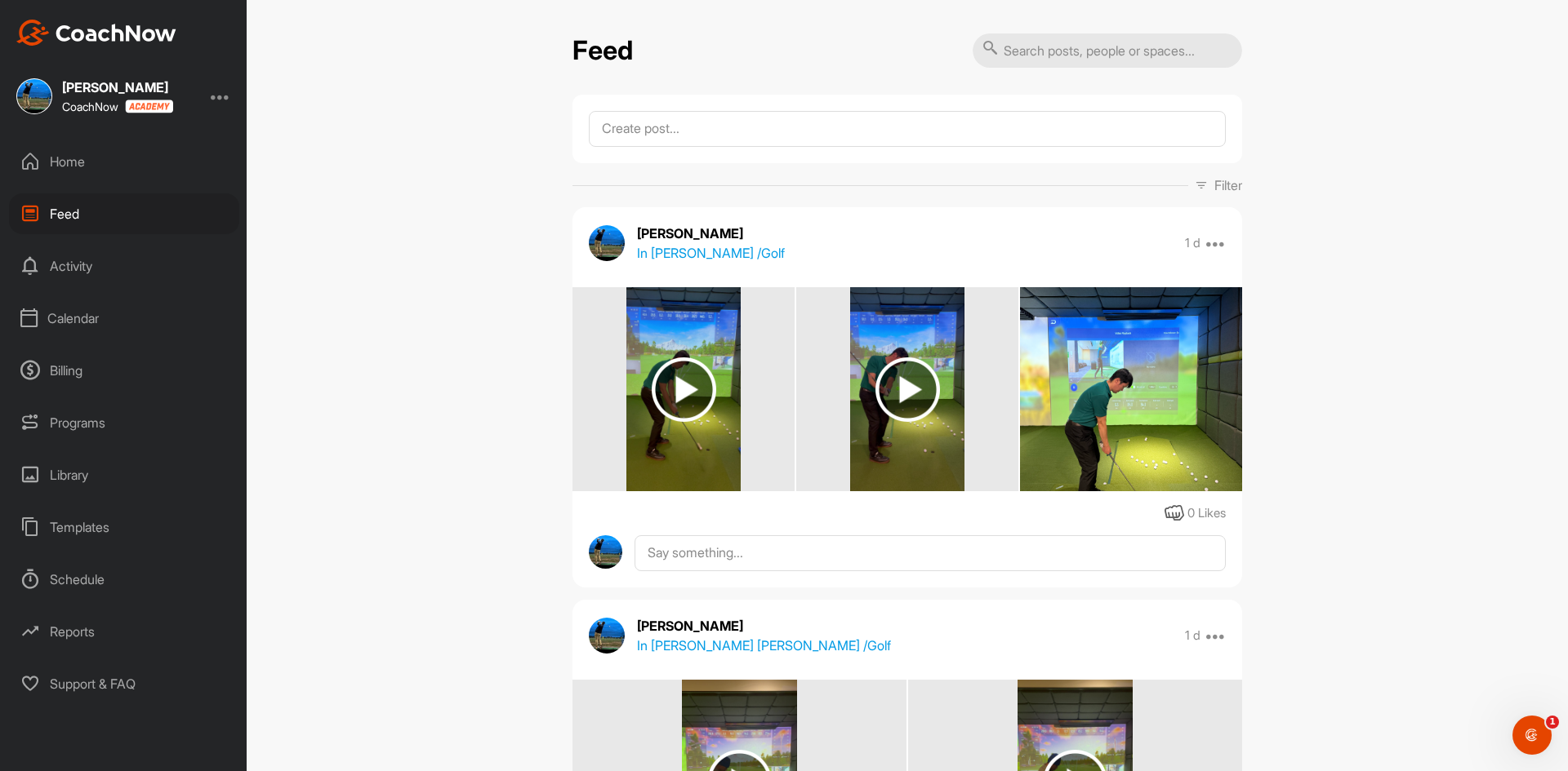
click at [72, 161] on div "Home" at bounding box center [124, 162] width 231 height 41
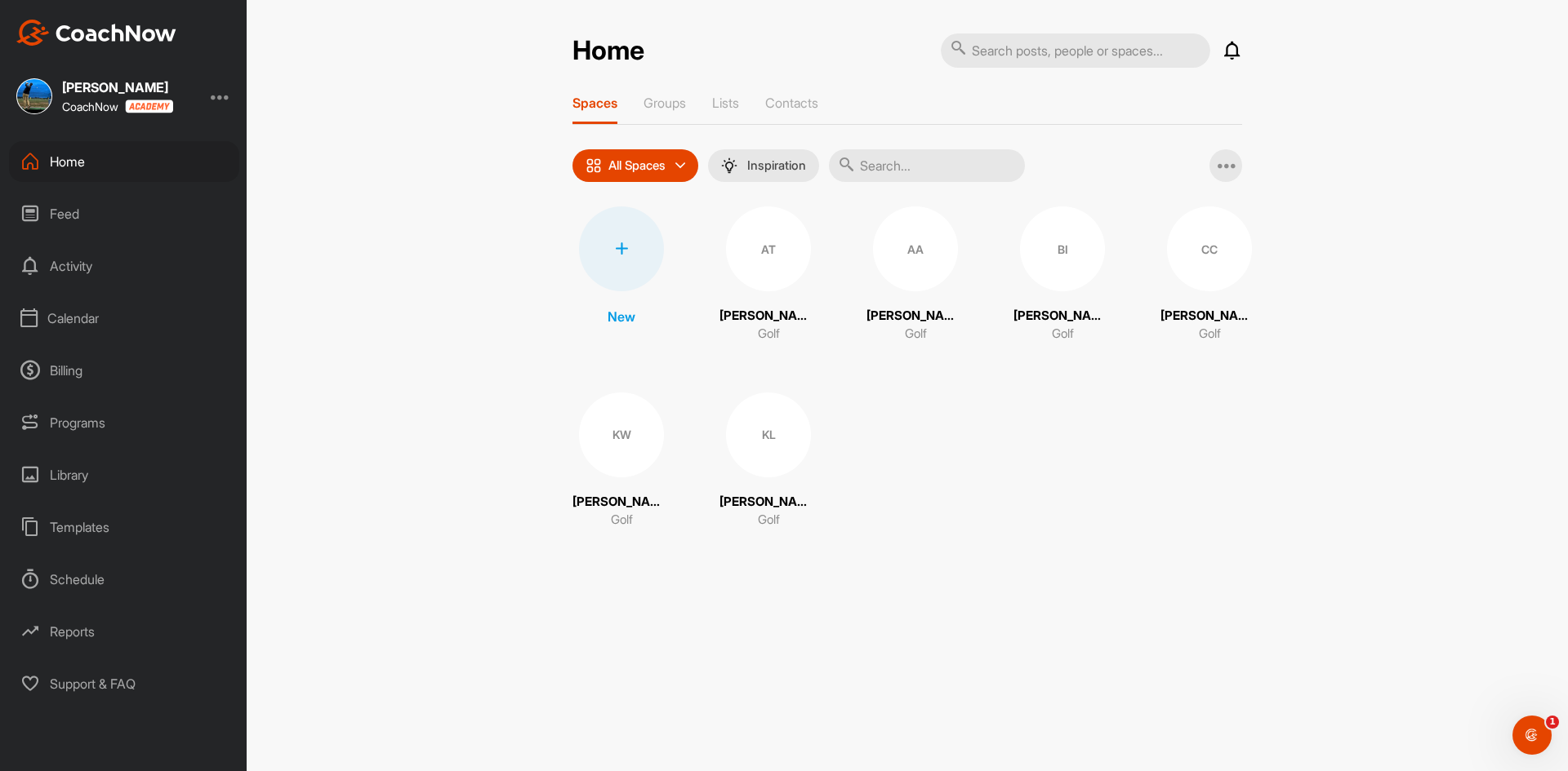
click at [52, 316] on div "Calendar" at bounding box center [124, 319] width 231 height 41
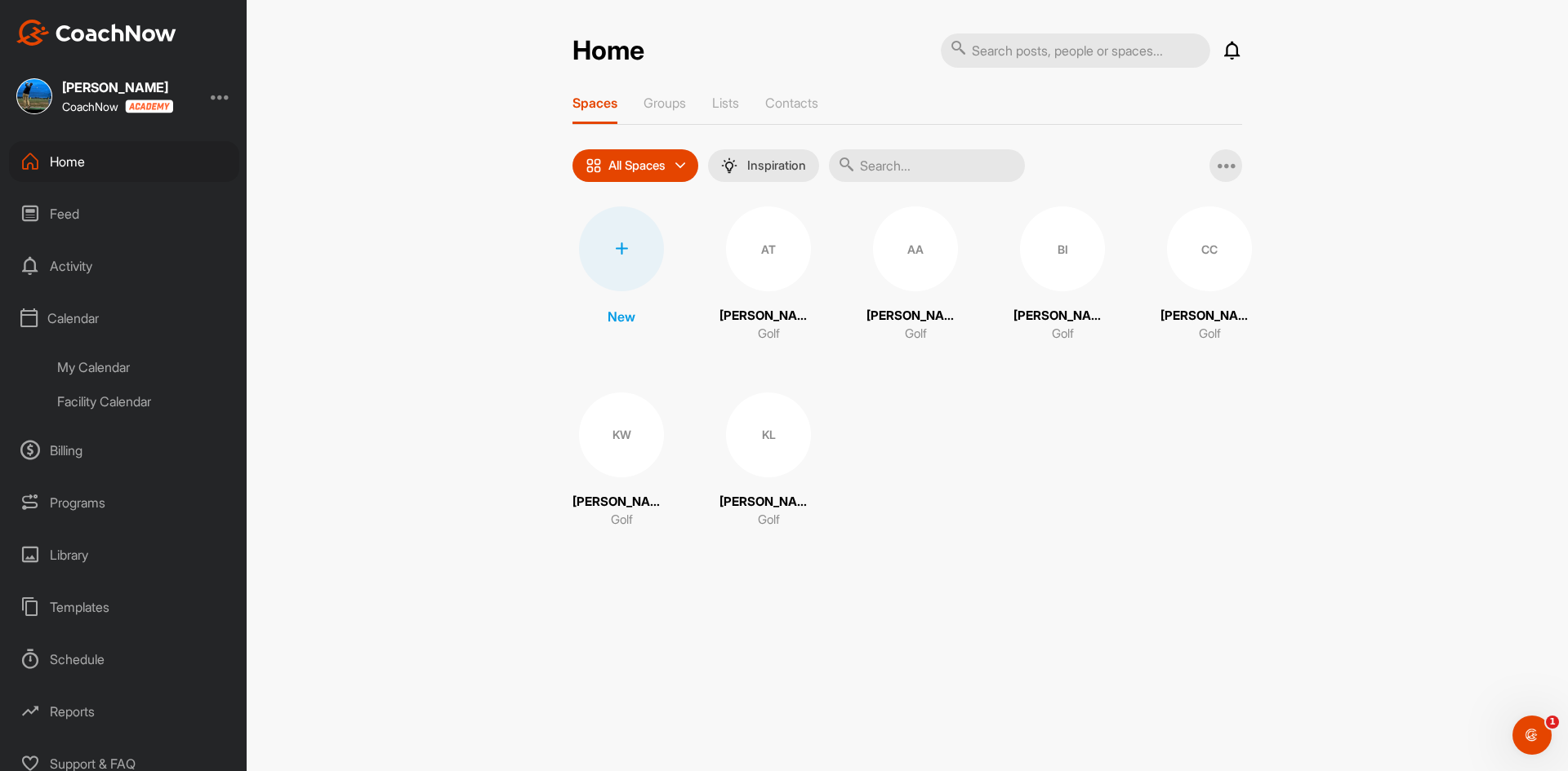
click at [127, 370] on div "My Calendar" at bounding box center [143, 366] width 194 height 34
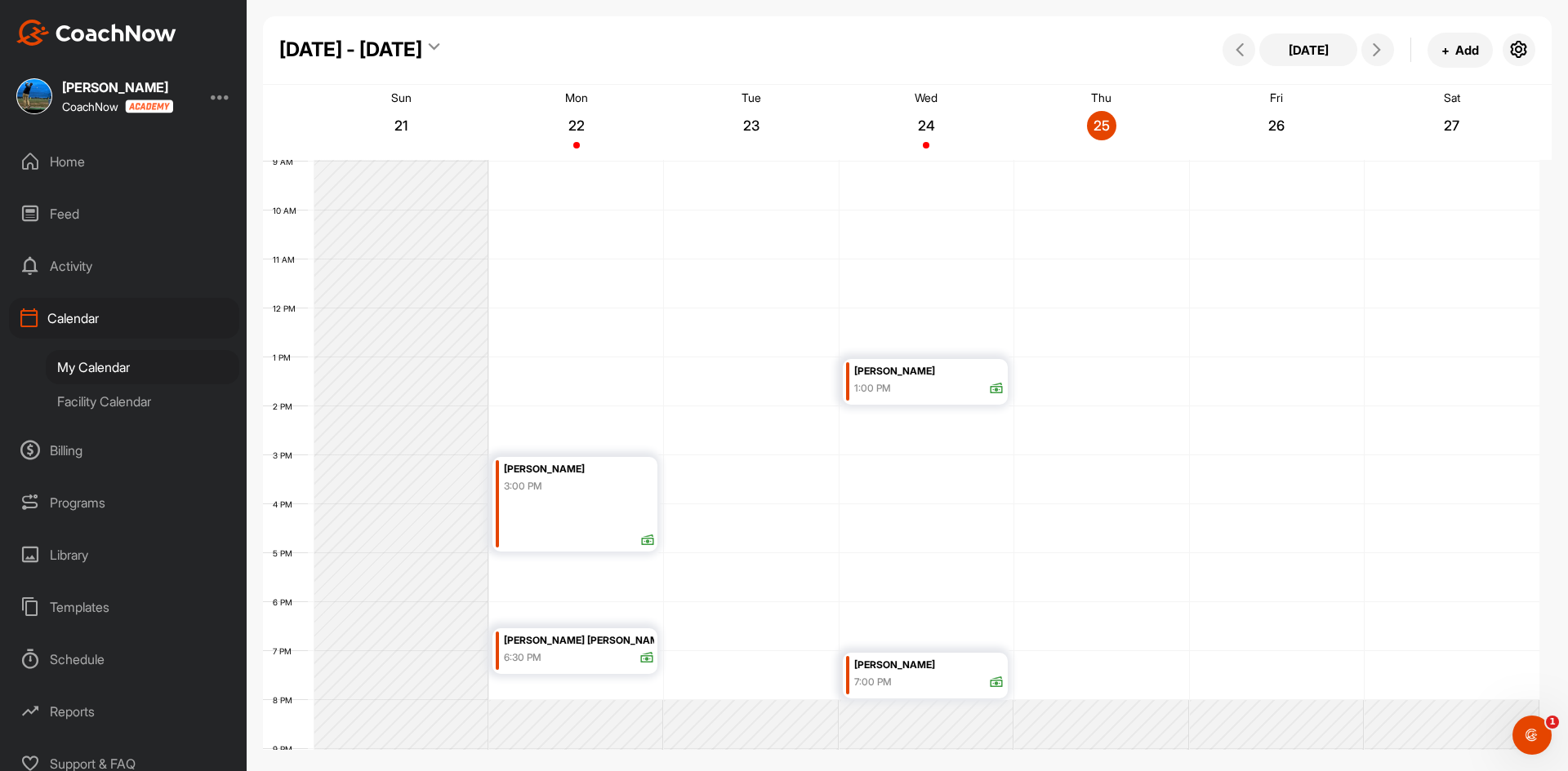
scroll to position [446, 0]
click at [1388, 50] on button at bounding box center [1376, 49] width 32 height 32
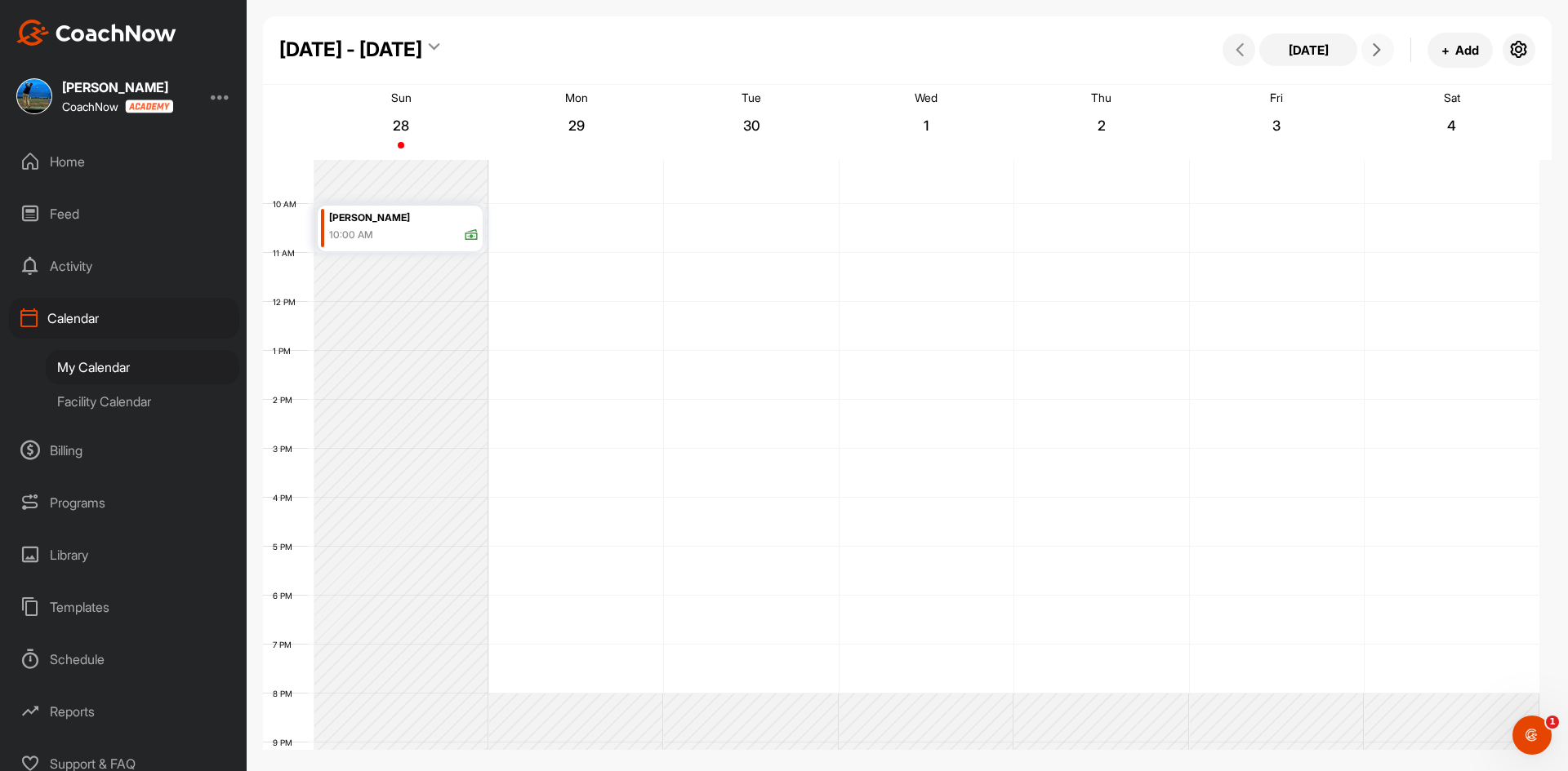
scroll to position [282, 0]
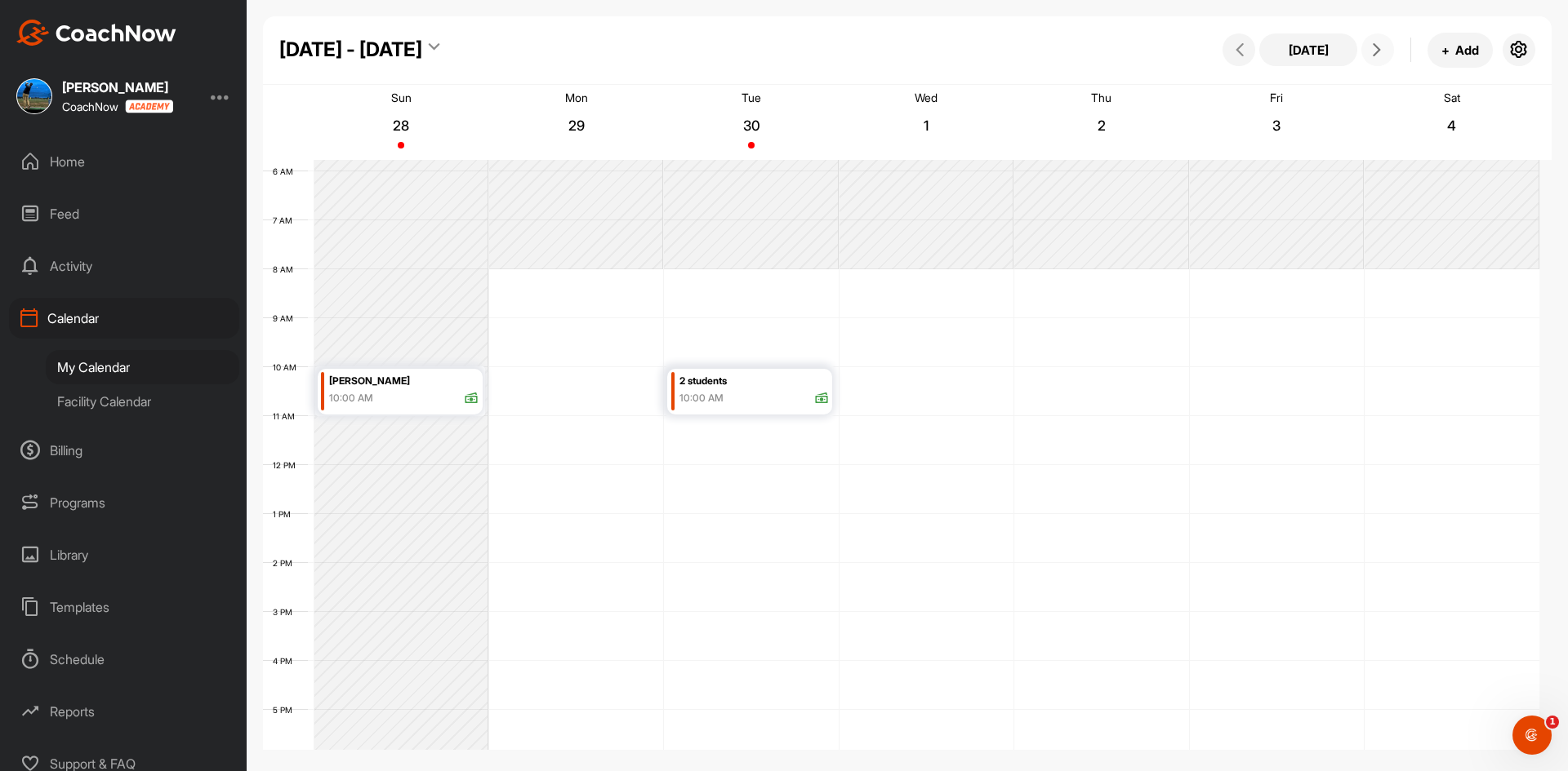
click at [1388, 50] on button at bounding box center [1376, 49] width 32 height 32
click at [1246, 47] on span at bounding box center [1239, 49] width 20 height 13
drag, startPoint x: 887, startPoint y: 520, endPoint x: 887, endPoint y: 546, distance: 26.0
click at [887, 546] on div "12 AM 1 AM 2 AM 3 AM 4 AM 5 AM 6 AM 7 AM 8 AM 9 AM 10 AM 11 AM 12 PM 1 PM 2 PM …" at bounding box center [901, 465] width 1277 height 1176
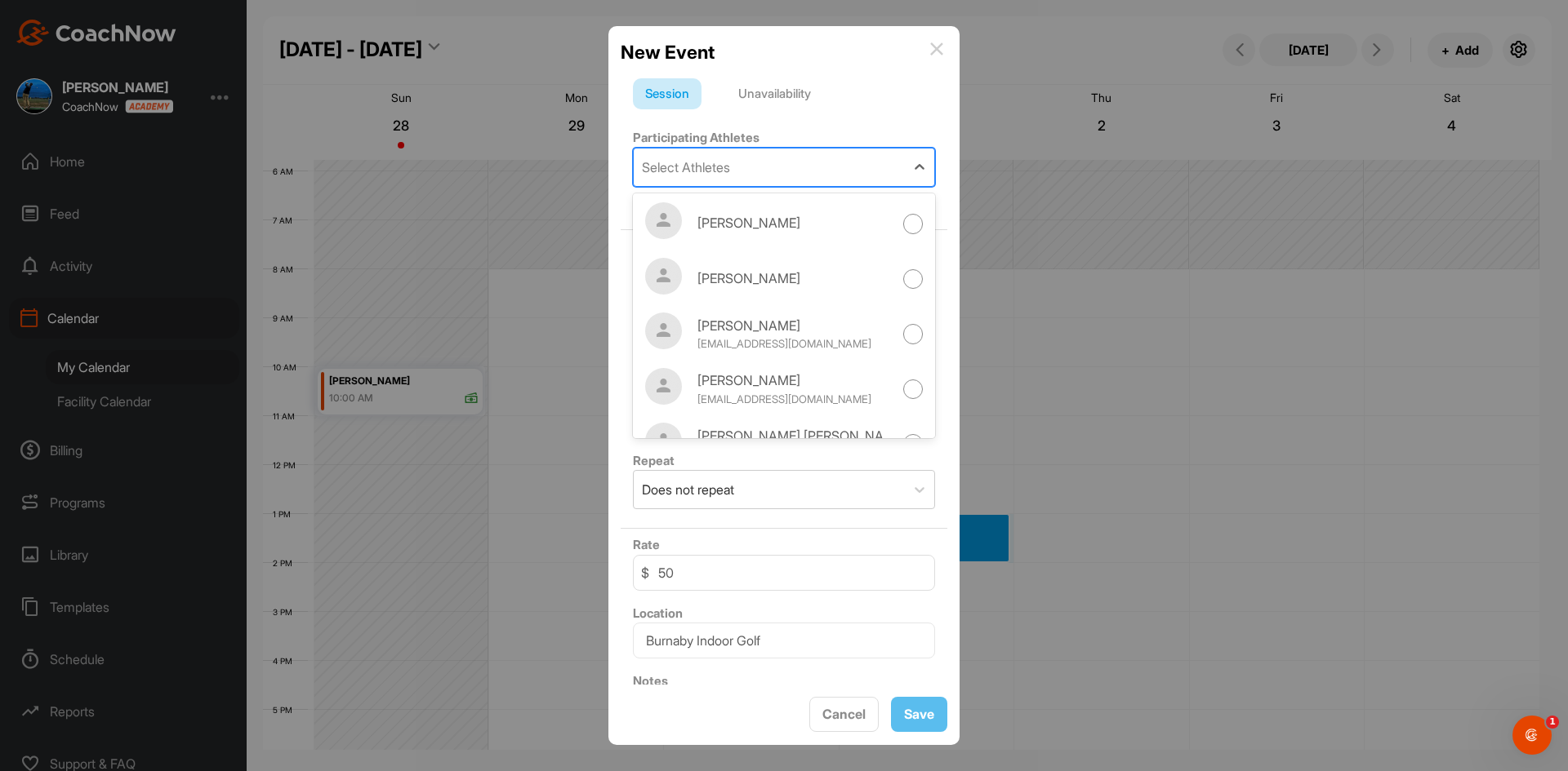
click at [771, 164] on div "Select Athletes" at bounding box center [768, 167] width 271 height 37
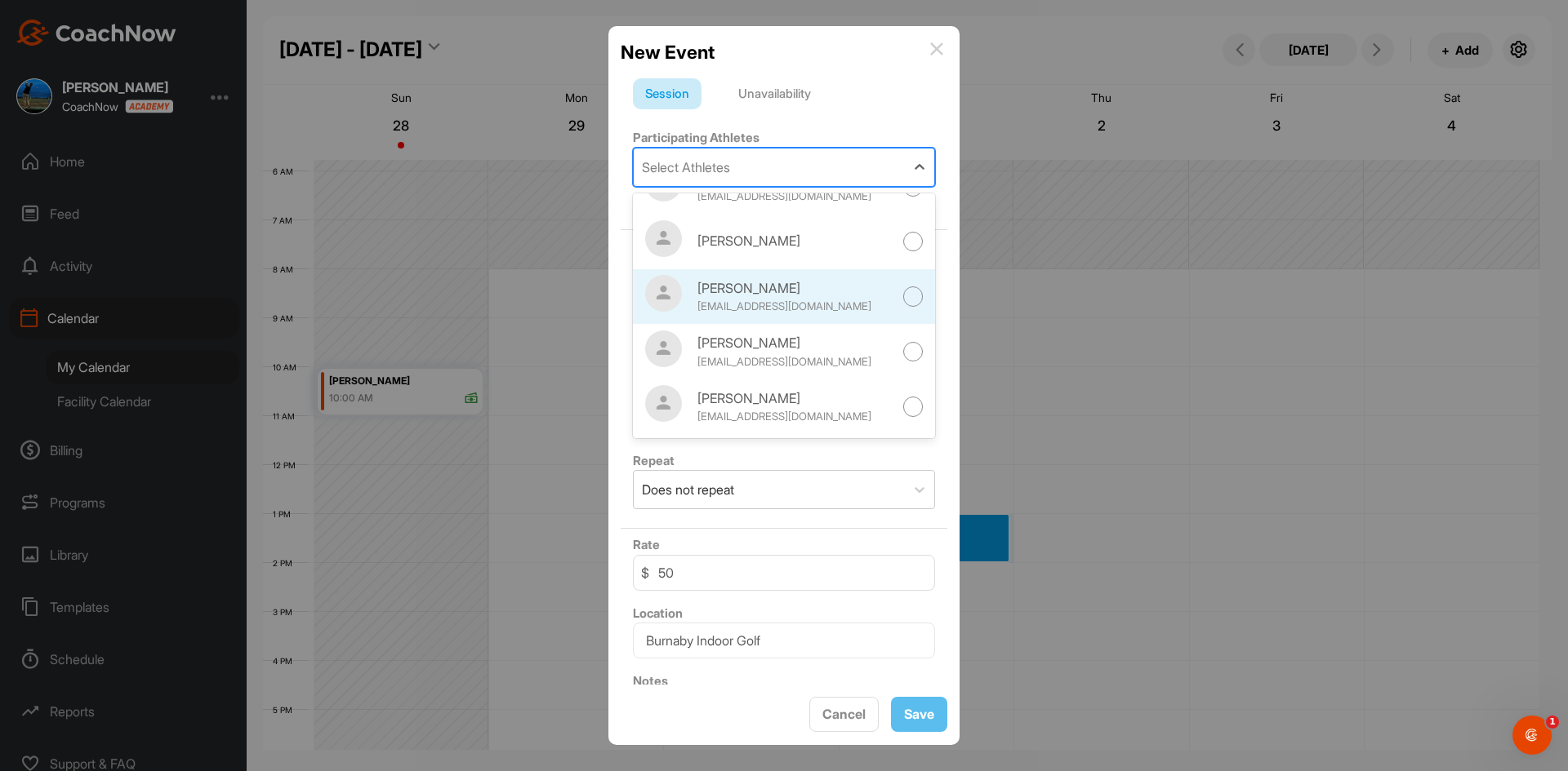
scroll to position [0, 0]
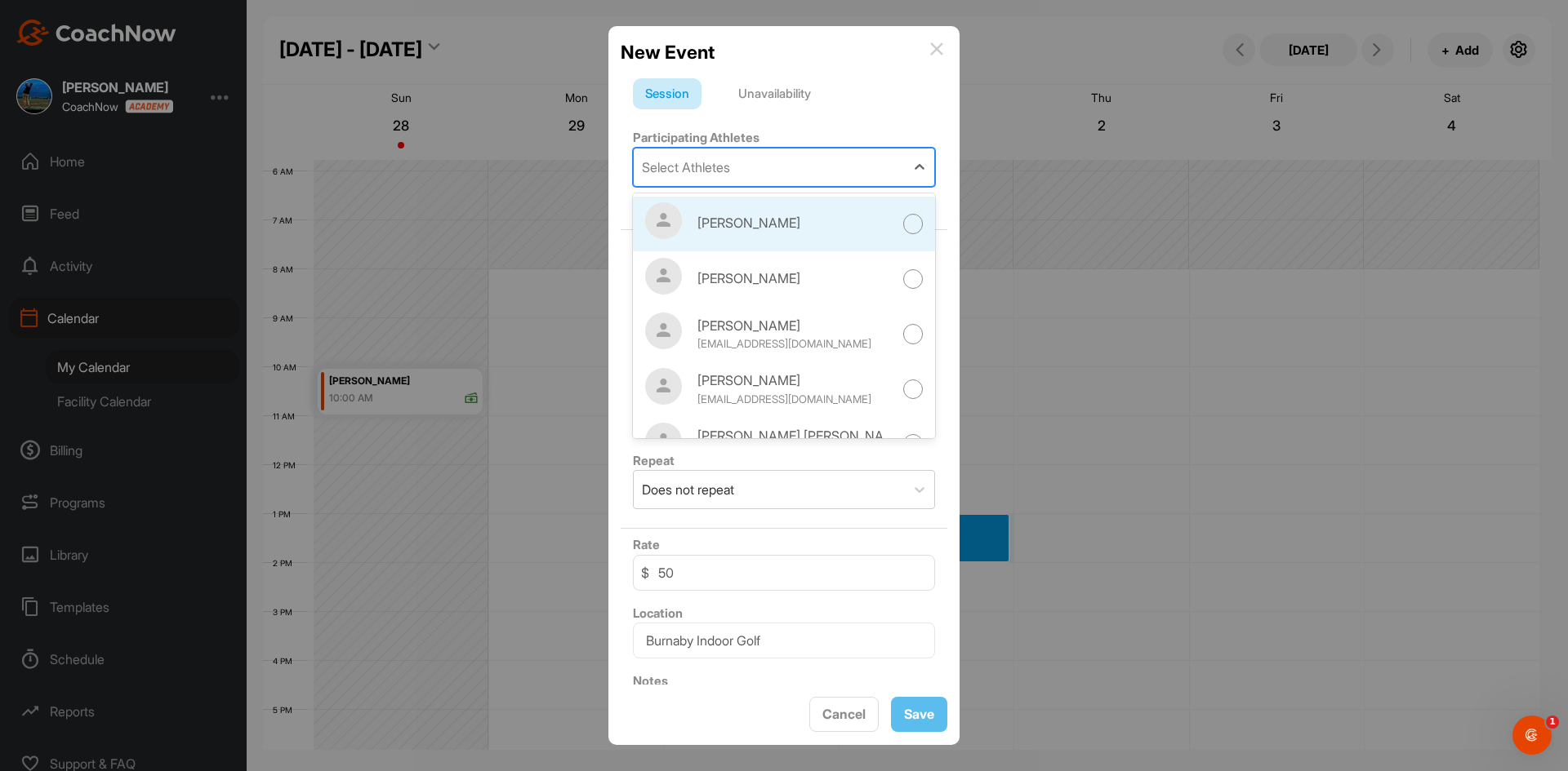
click at [774, 226] on div "[PERSON_NAME]" at bounding box center [795, 223] width 196 height 20
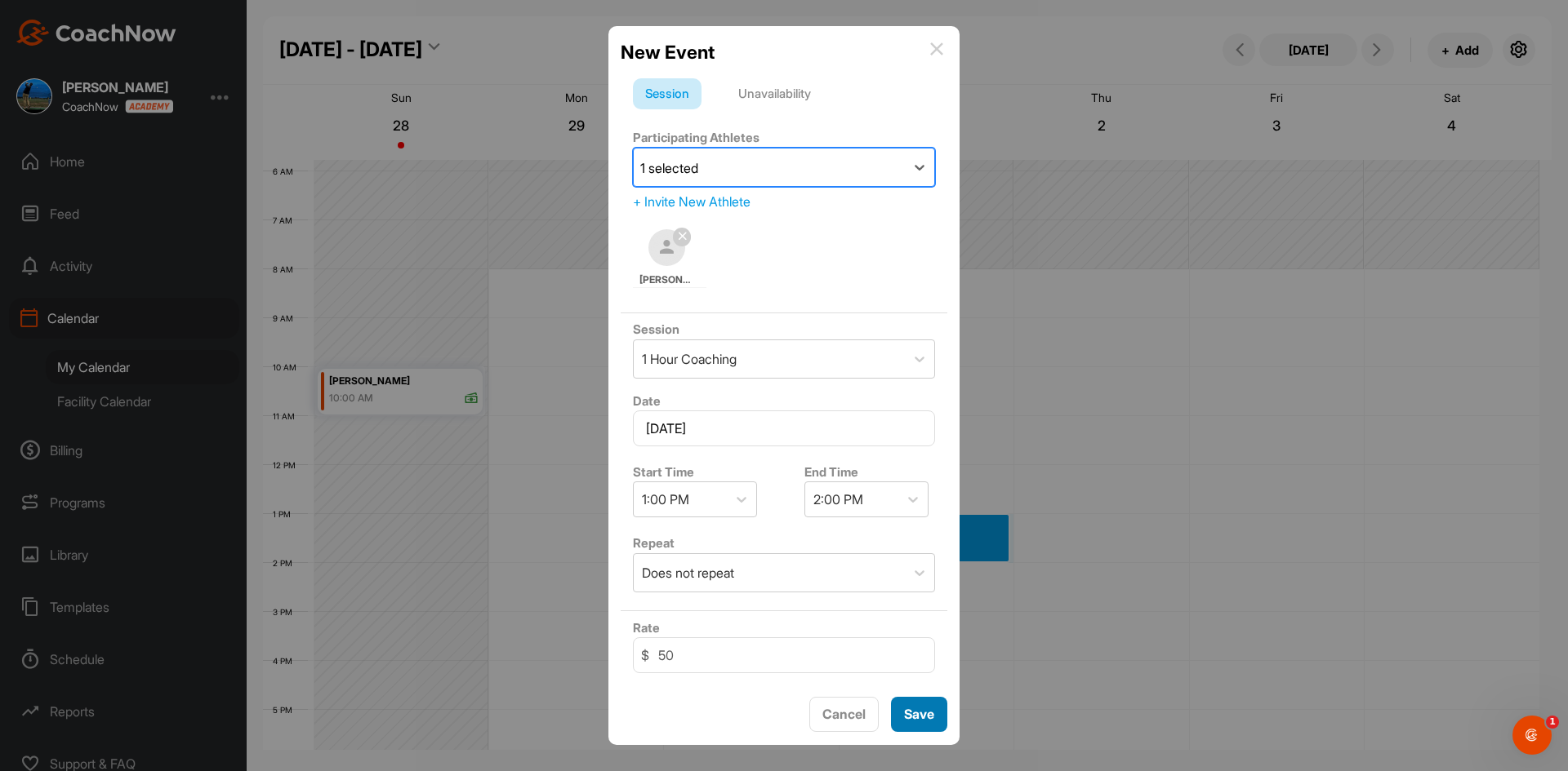
click at [900, 714] on button "Save" at bounding box center [919, 714] width 57 height 35
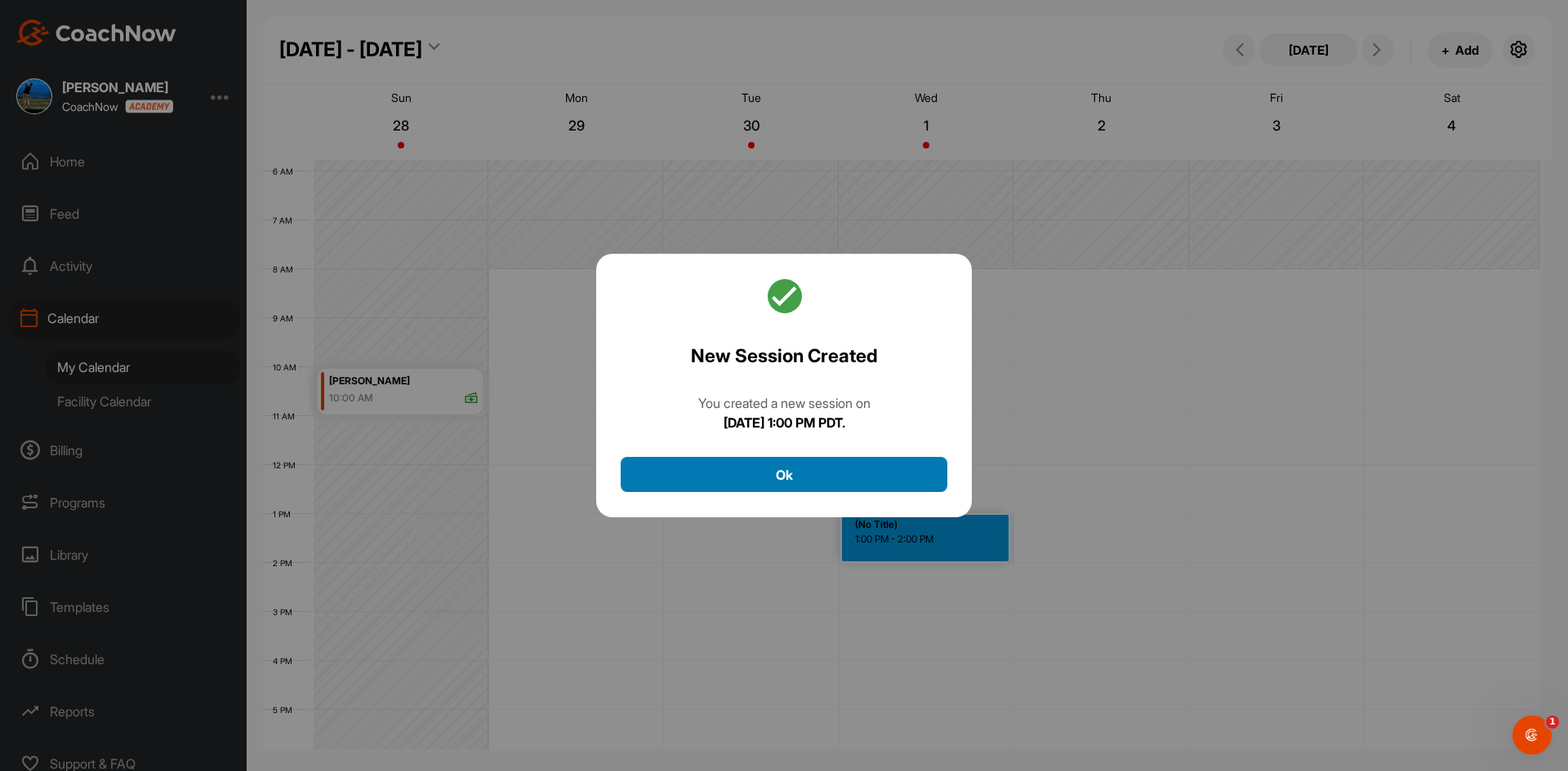
click at [708, 474] on button "Ok" at bounding box center [784, 475] width 327 height 35
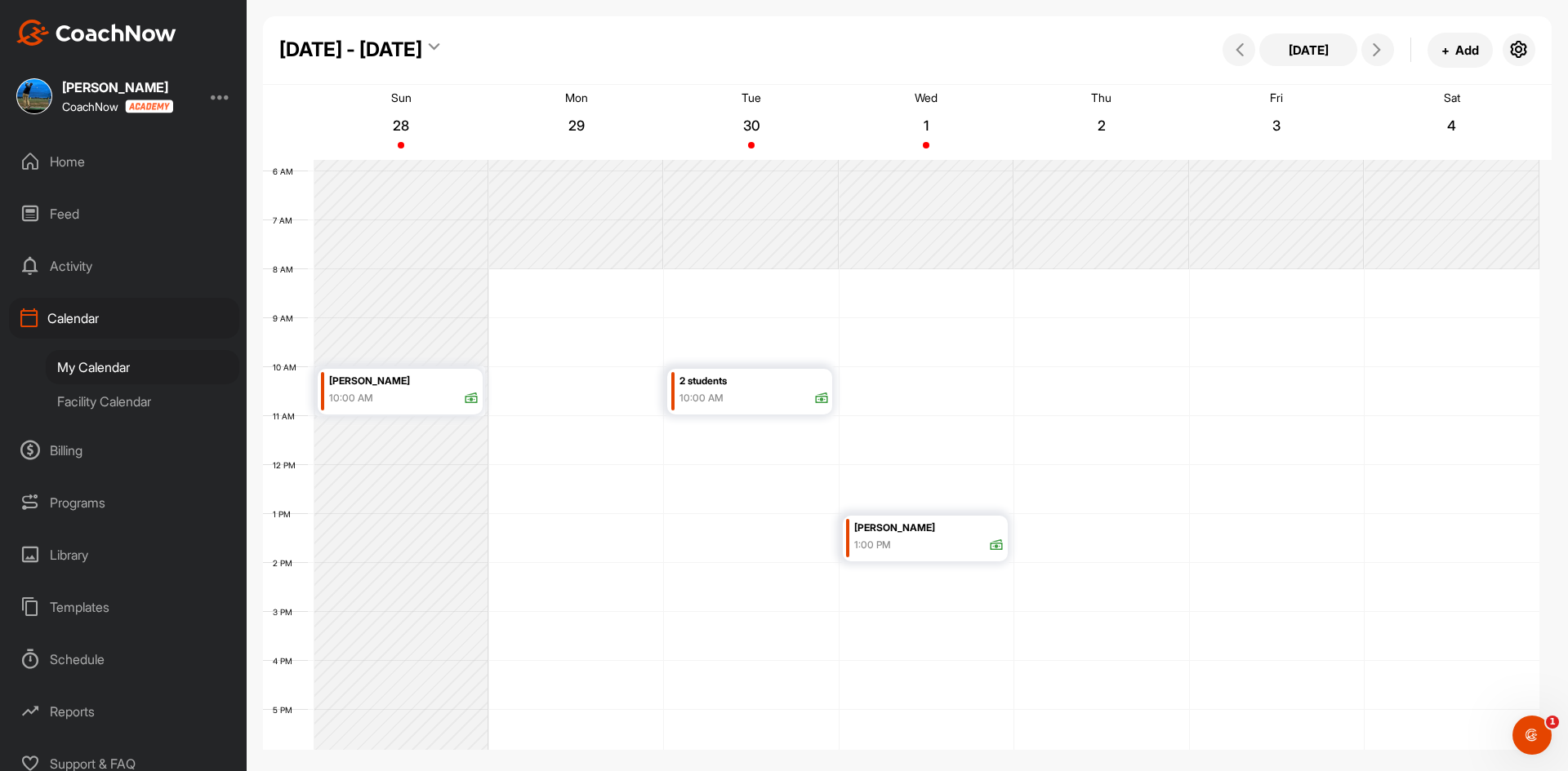
click at [57, 156] on div "Home" at bounding box center [124, 162] width 231 height 41
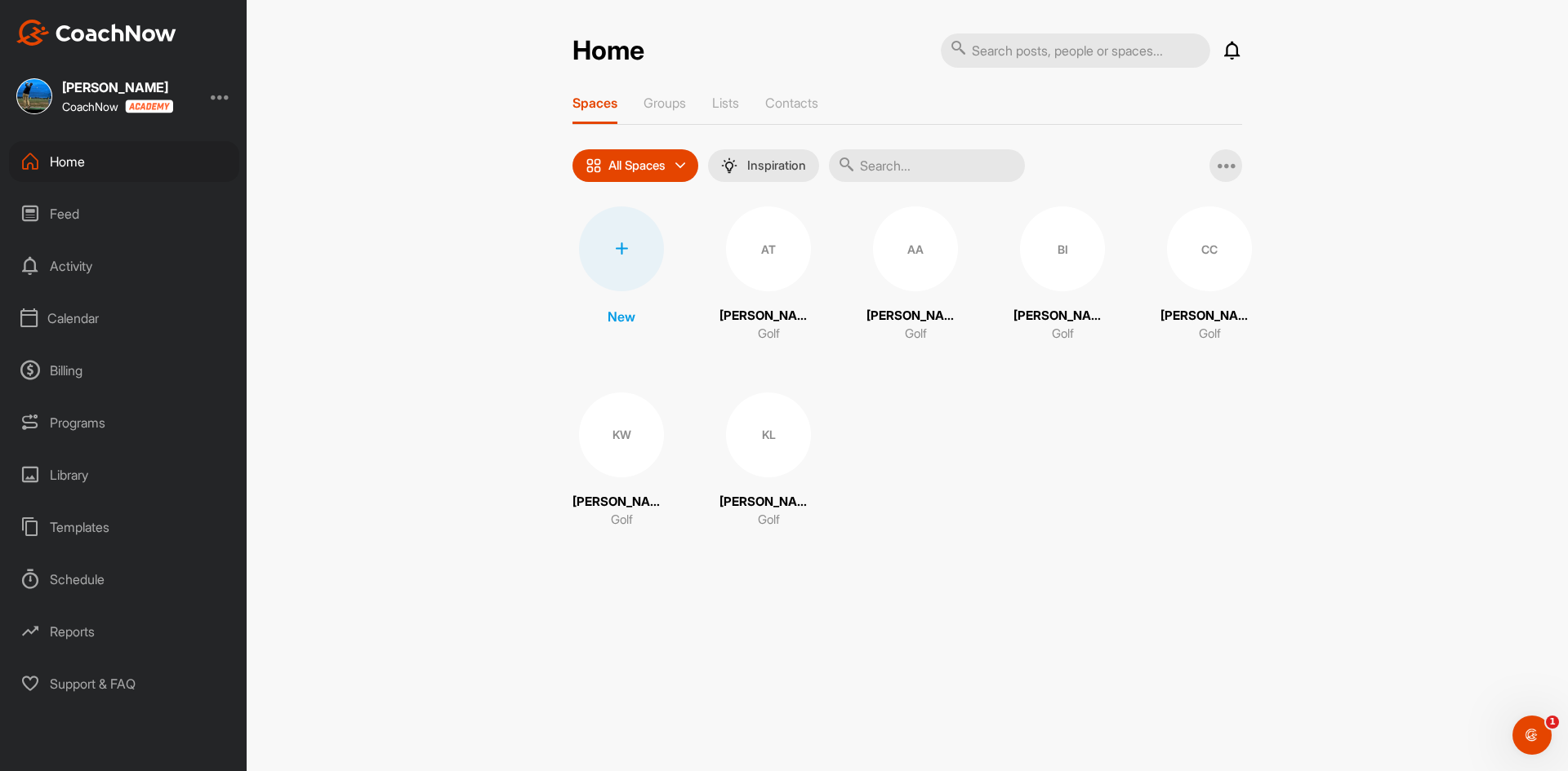
click at [74, 207] on div "Feed" at bounding box center [124, 214] width 231 height 41
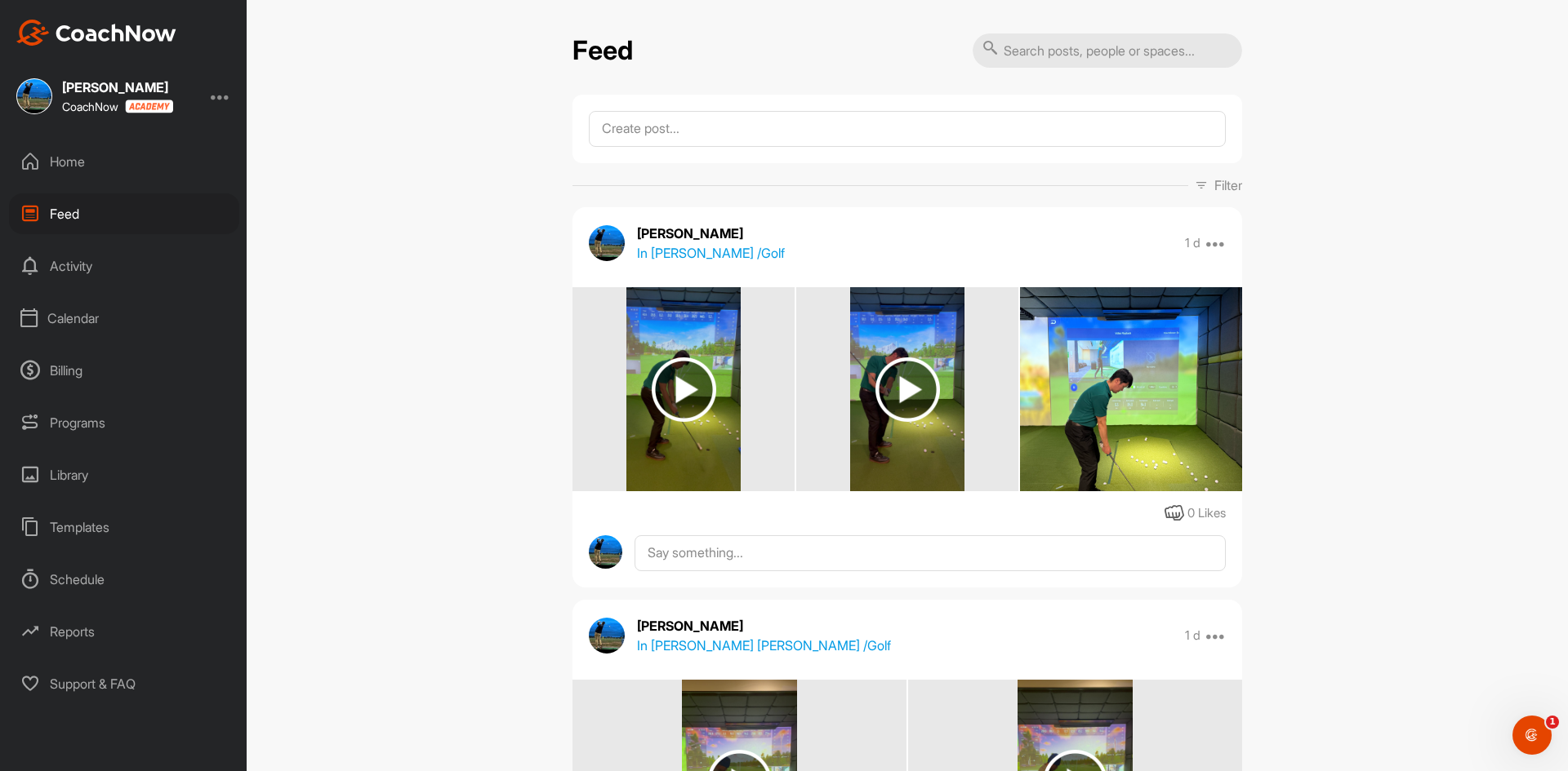
click at [38, 156] on icon at bounding box center [30, 161] width 20 height 20
